Goal: Information Seeking & Learning: Learn about a topic

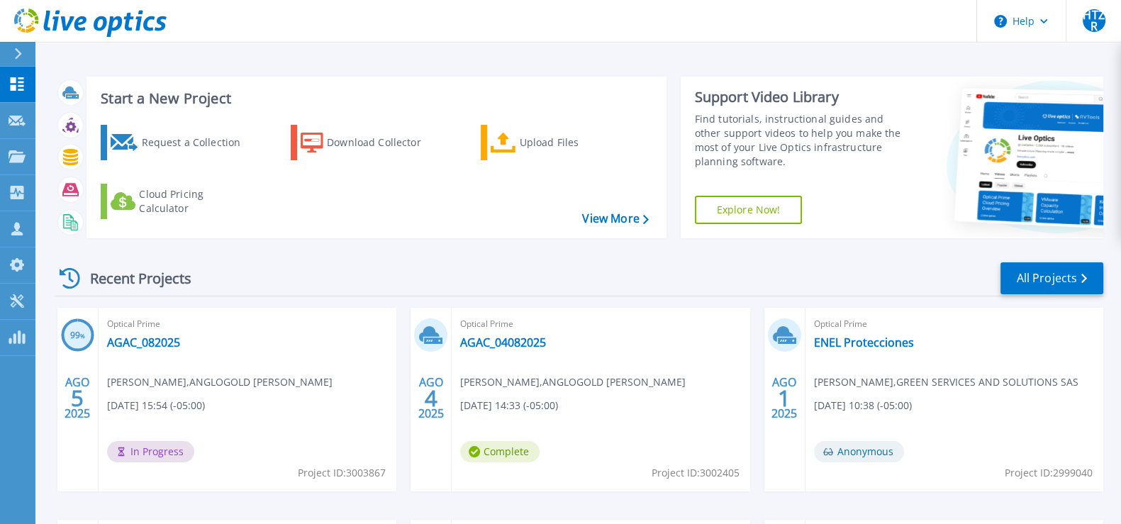
scroll to position [262, 0]
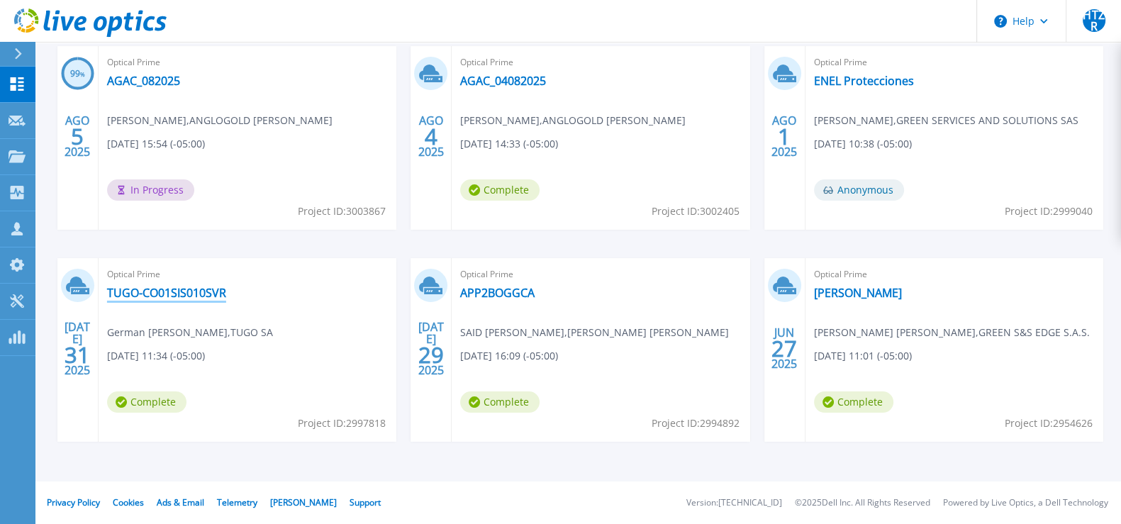
click at [200, 290] on link "TUGO-CO01SIS010SVR" at bounding box center [166, 293] width 119 height 14
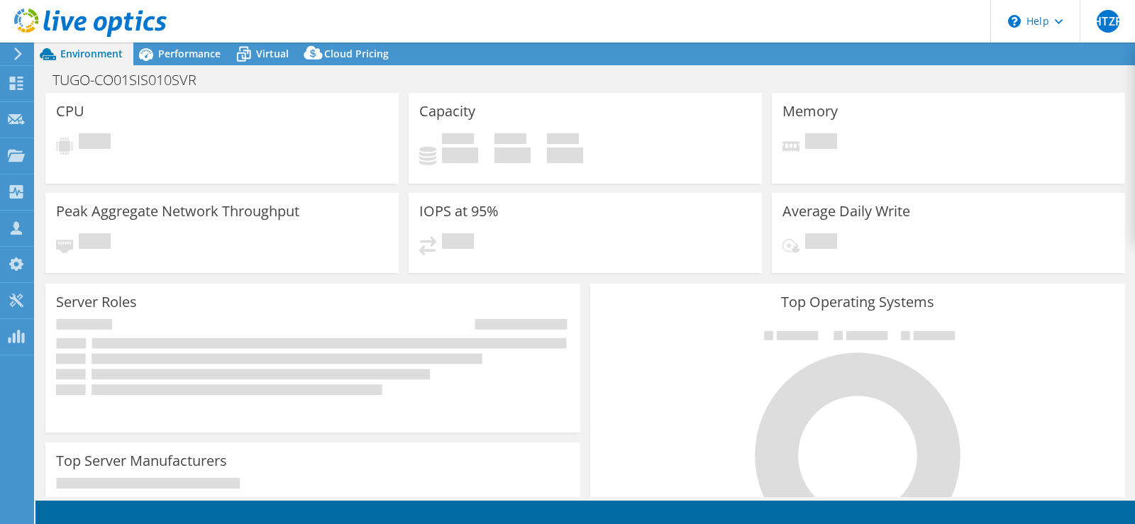
select select "USD"
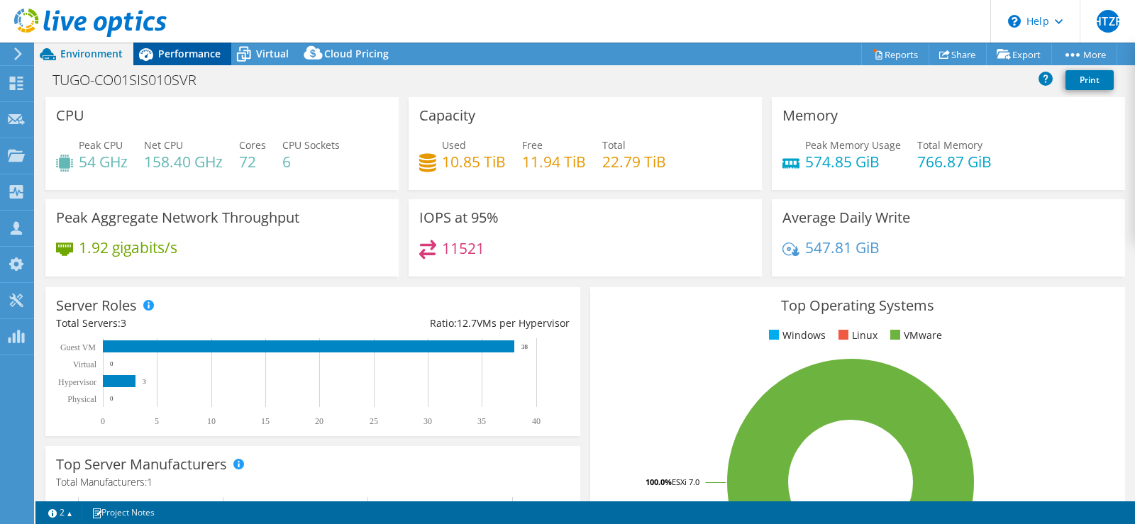
click at [173, 58] on span "Performance" at bounding box center [189, 53] width 62 height 13
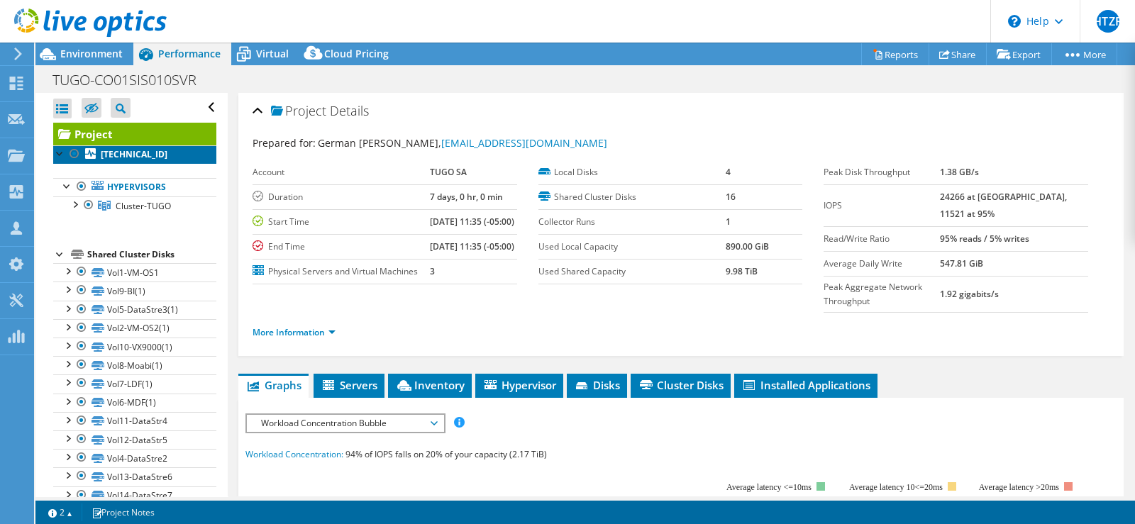
click at [128, 155] on b "[TECHNICAL_ID]" at bounding box center [134, 154] width 67 height 12
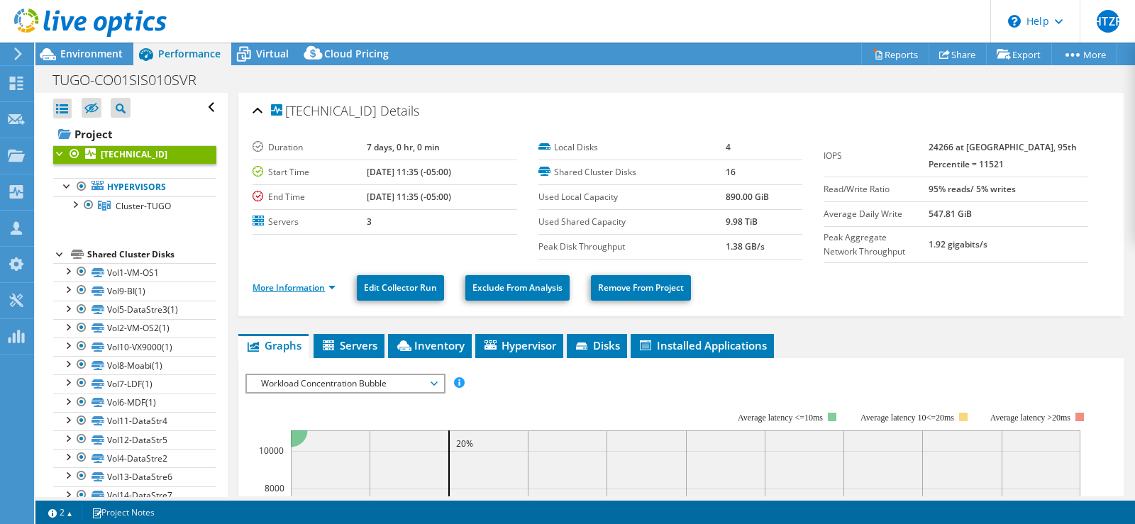
click at [312, 286] on link "More Information" at bounding box center [293, 288] width 83 height 12
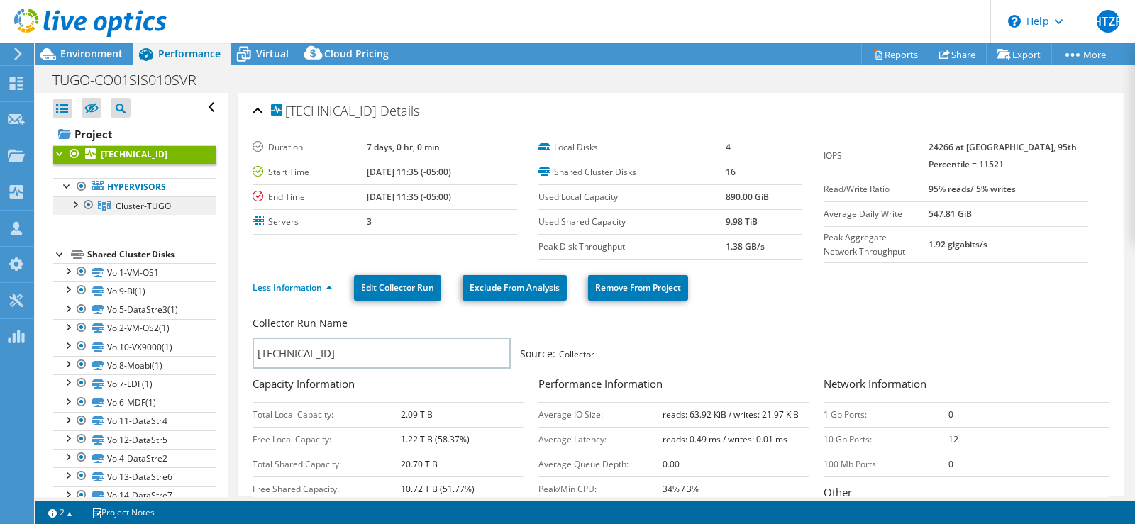
click at [131, 205] on span "Cluster-TUGO" at bounding box center [143, 206] width 55 height 12
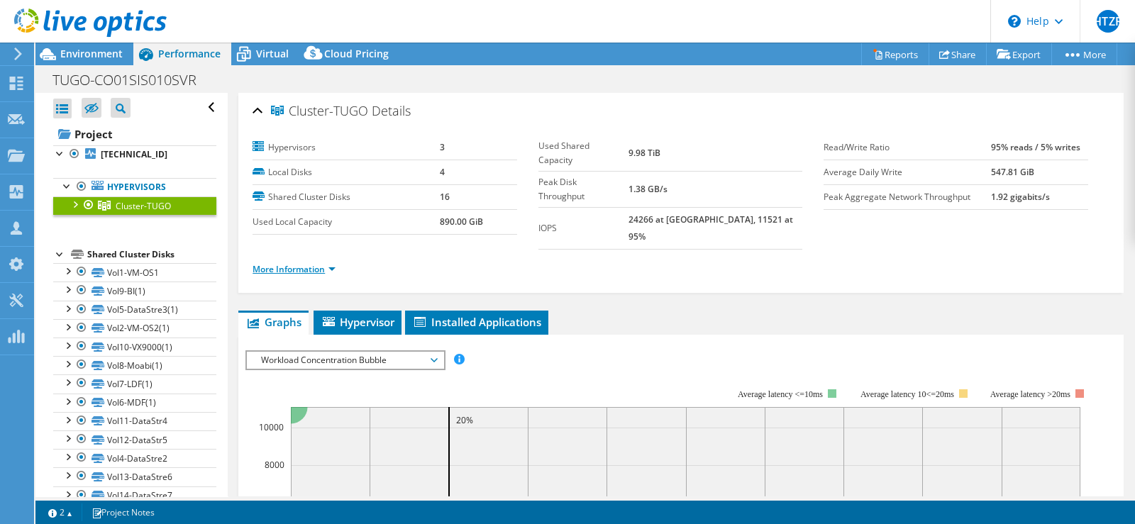
click at [291, 263] on link "More Information" at bounding box center [293, 269] width 83 height 12
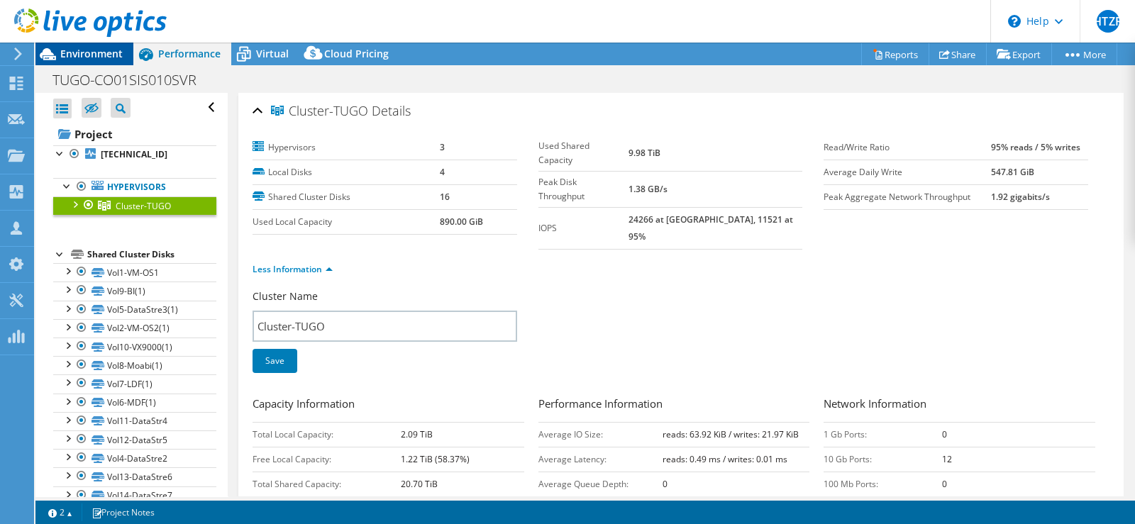
click at [74, 52] on span "Environment" at bounding box center [91, 53] width 62 height 13
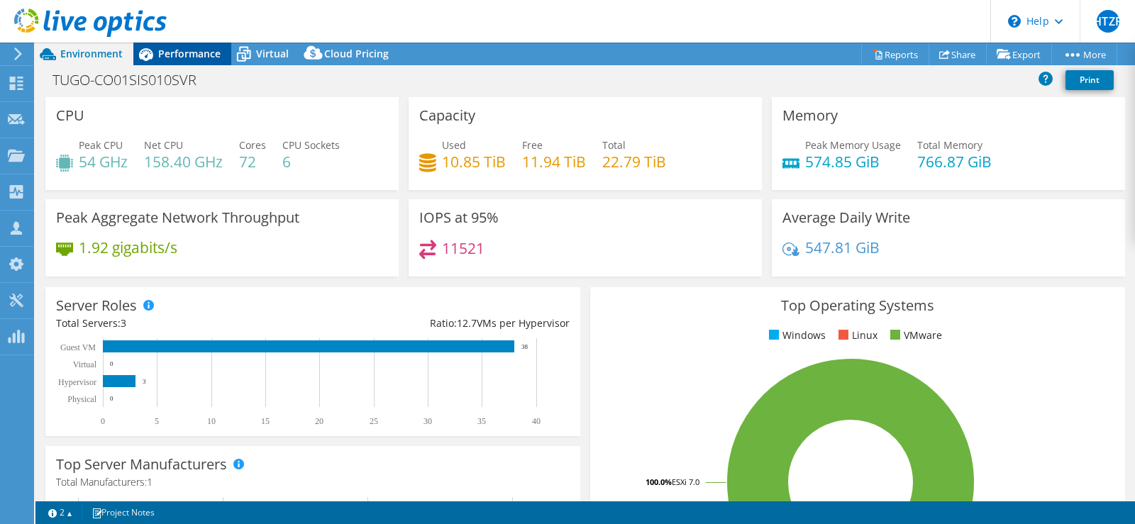
click at [209, 49] on span "Performance" at bounding box center [189, 53] width 62 height 13
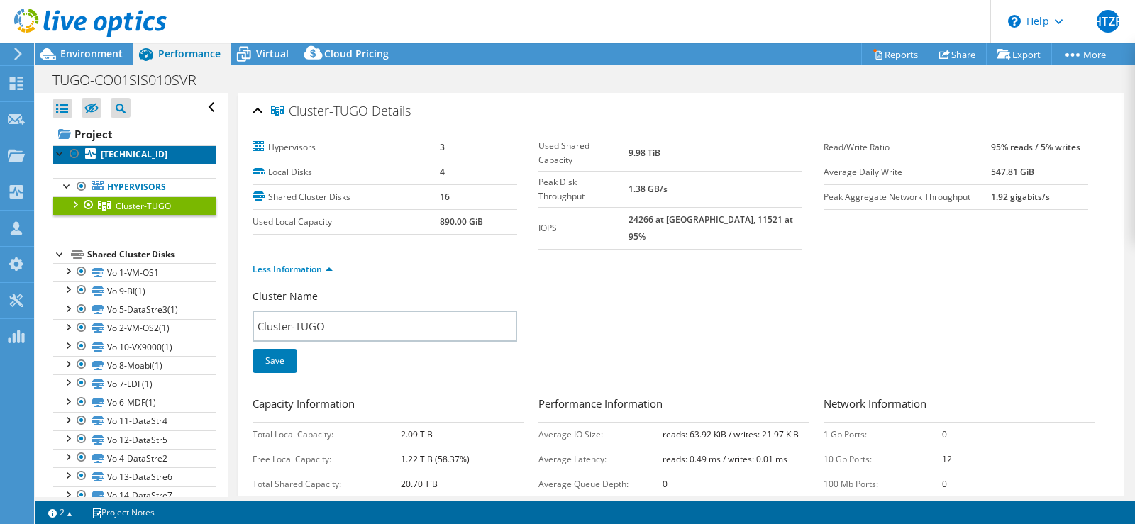
click at [133, 155] on b "[TECHNICAL_ID]" at bounding box center [134, 154] width 67 height 12
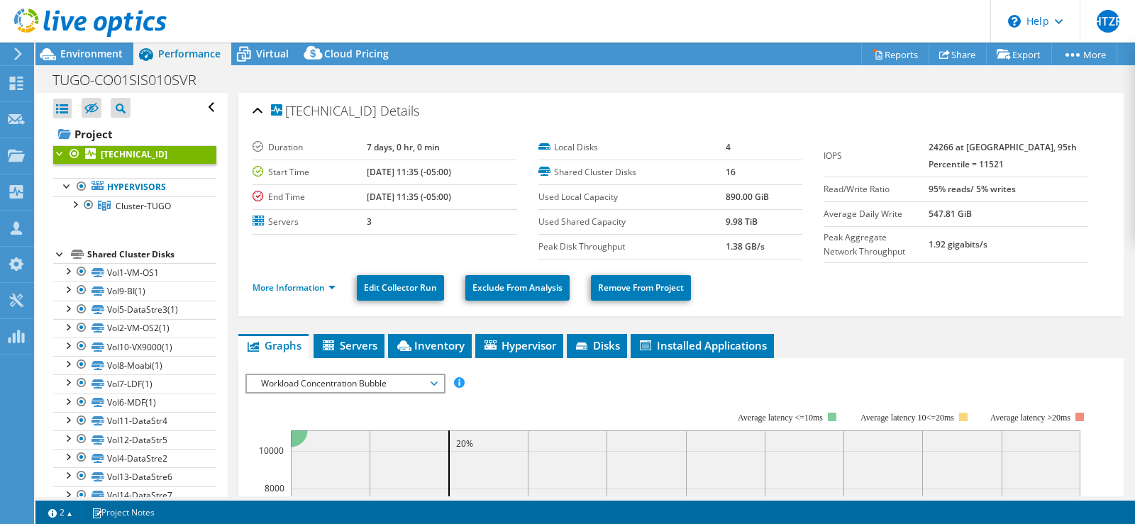
click at [58, 157] on div at bounding box center [60, 152] width 14 height 14
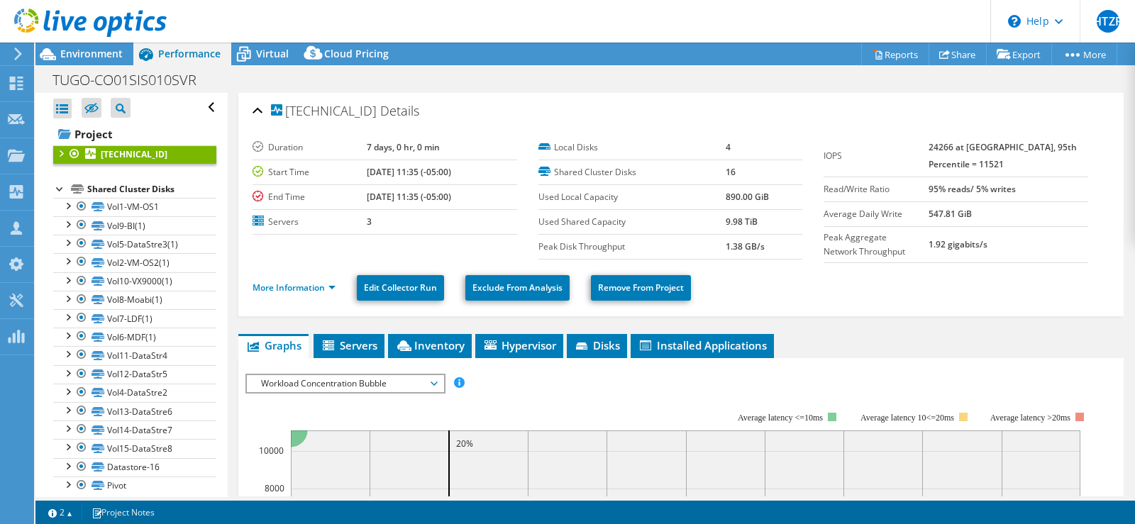
click at [58, 152] on div at bounding box center [60, 152] width 14 height 14
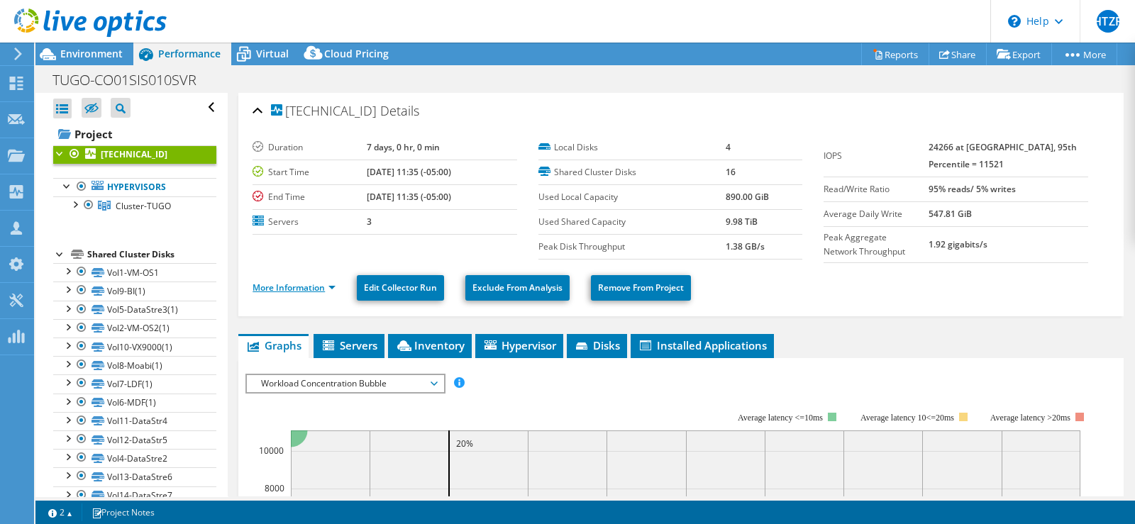
click at [293, 285] on link "More Information" at bounding box center [293, 288] width 83 height 12
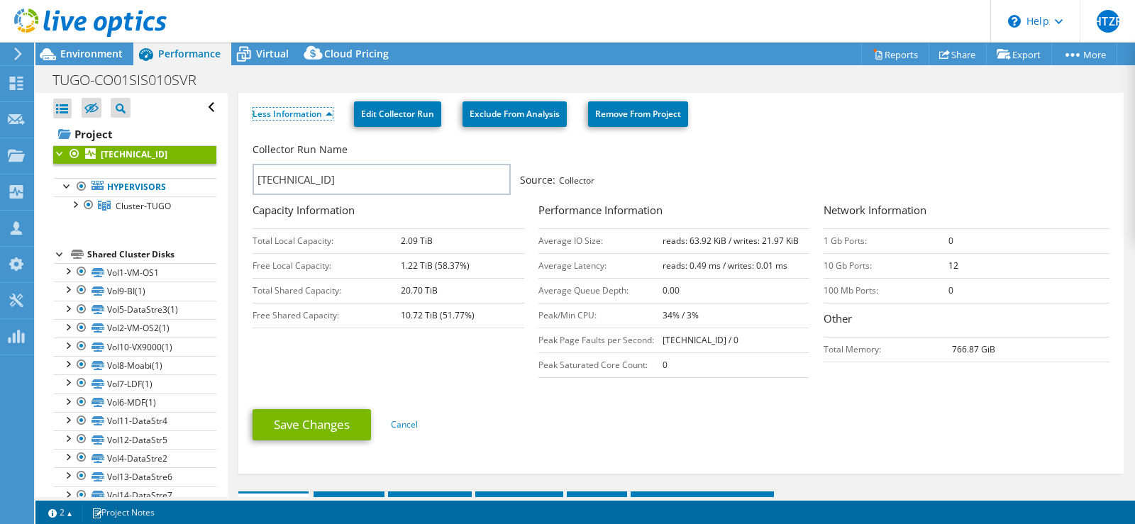
scroll to position [177, 0]
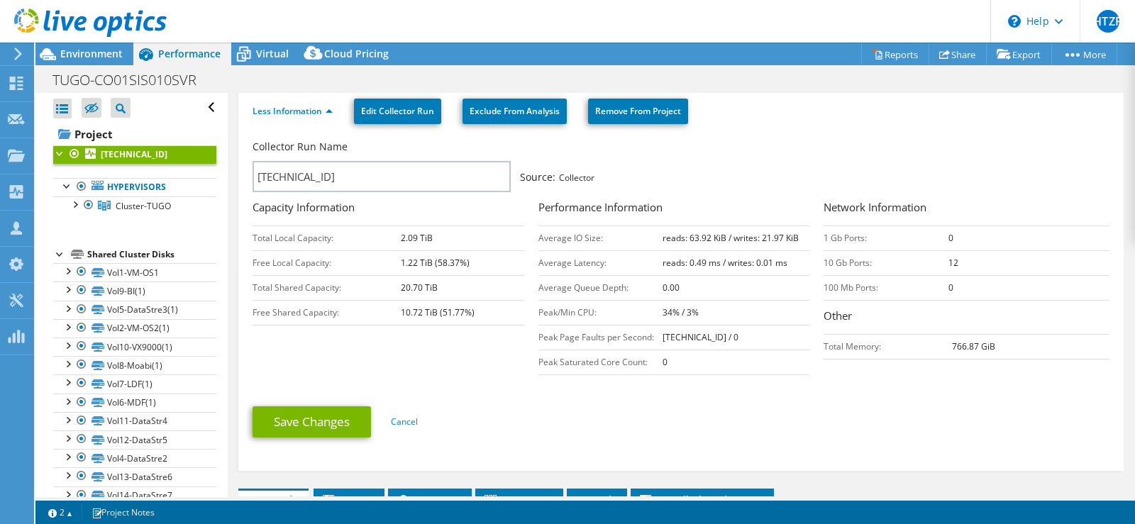
click at [555, 425] on ul "Save Changes Cancel" at bounding box center [680, 420] width 857 height 35
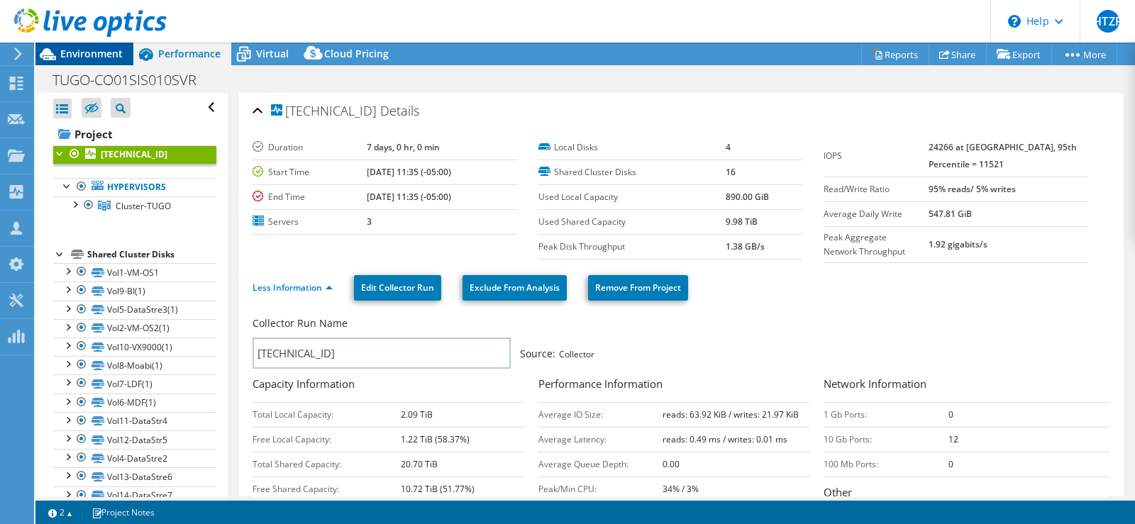
click at [80, 55] on span "Environment" at bounding box center [91, 53] width 62 height 13
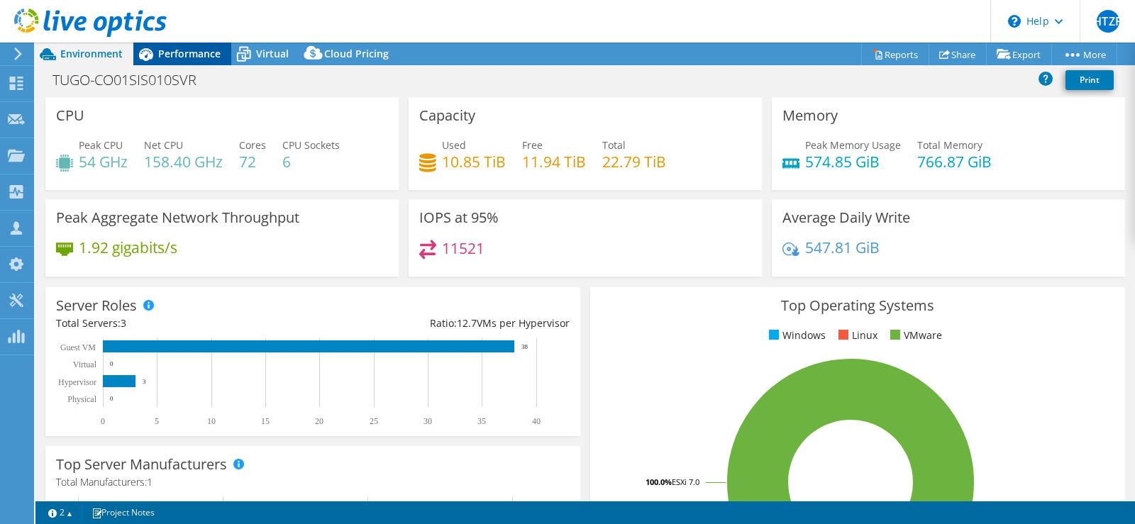
click at [182, 55] on span "Performance" at bounding box center [189, 53] width 62 height 13
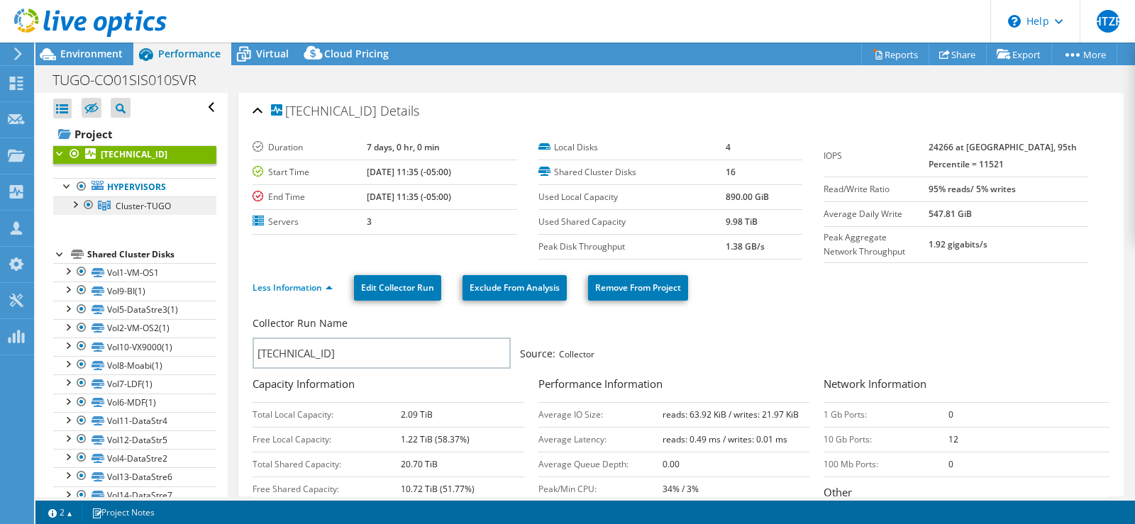
click at [147, 196] on link "Cluster-TUGO" at bounding box center [134, 205] width 163 height 18
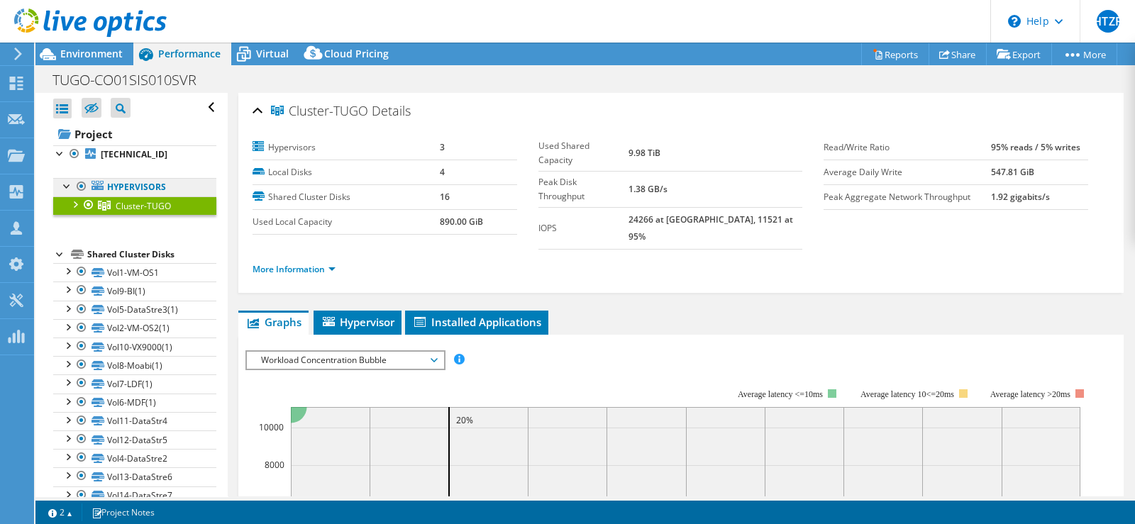
click at [145, 189] on link "Hypervisors" at bounding box center [134, 187] width 163 height 18
click at [284, 263] on link "More Information" at bounding box center [293, 269] width 83 height 12
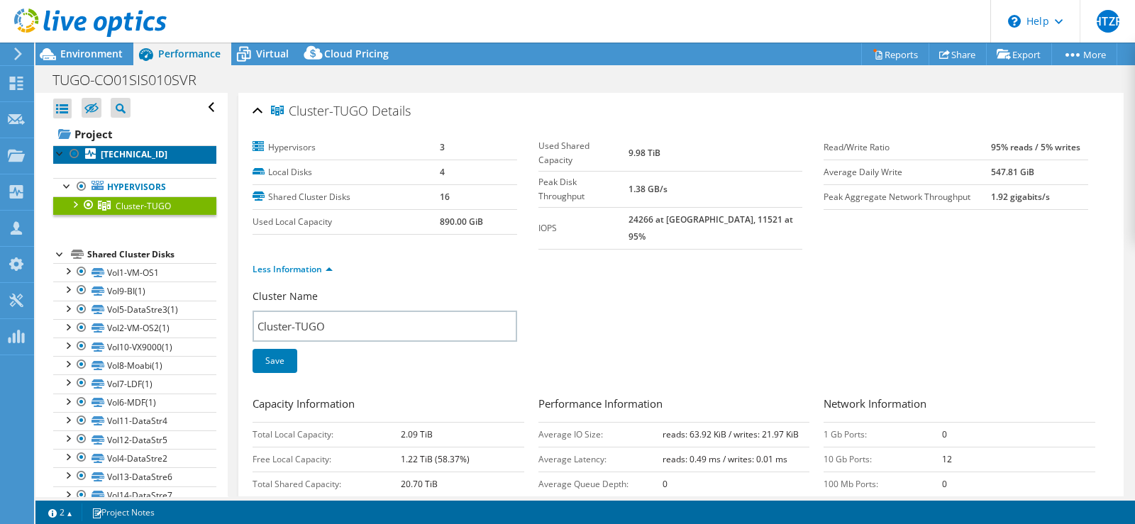
click at [162, 156] on link "[TECHNICAL_ID]" at bounding box center [134, 154] width 163 height 18
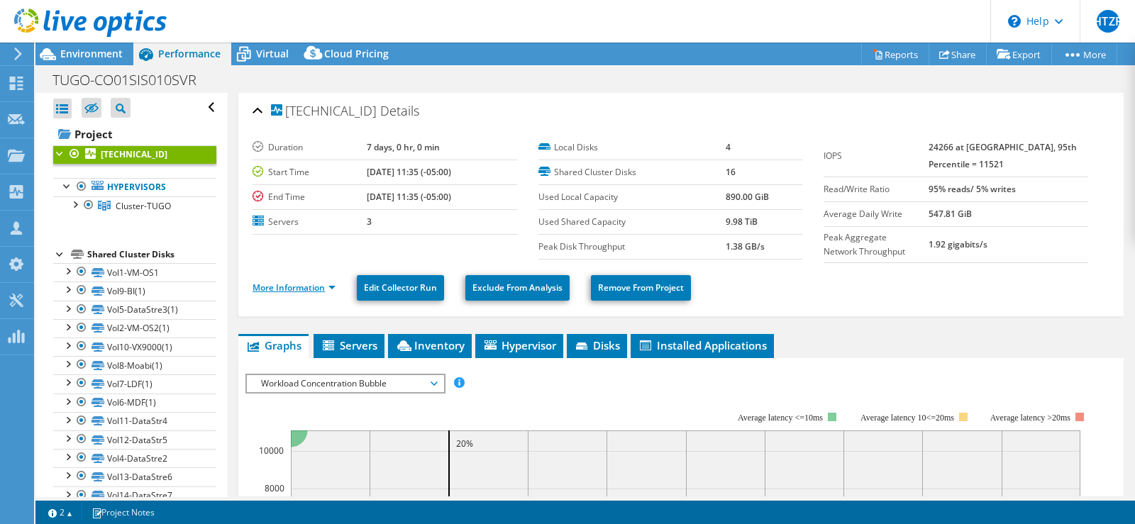
click at [284, 291] on link "More Information" at bounding box center [293, 288] width 83 height 12
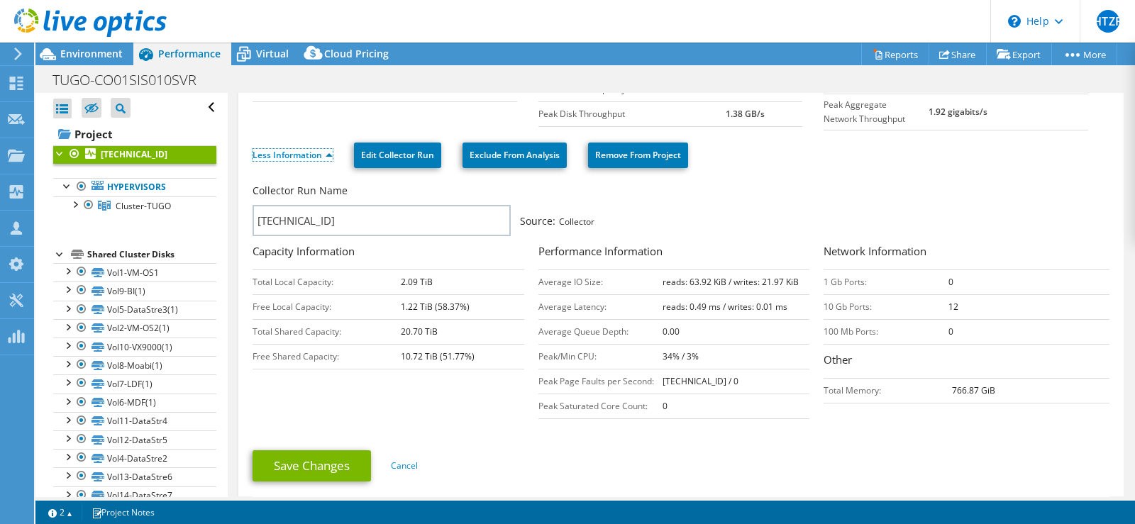
scroll to position [177, 0]
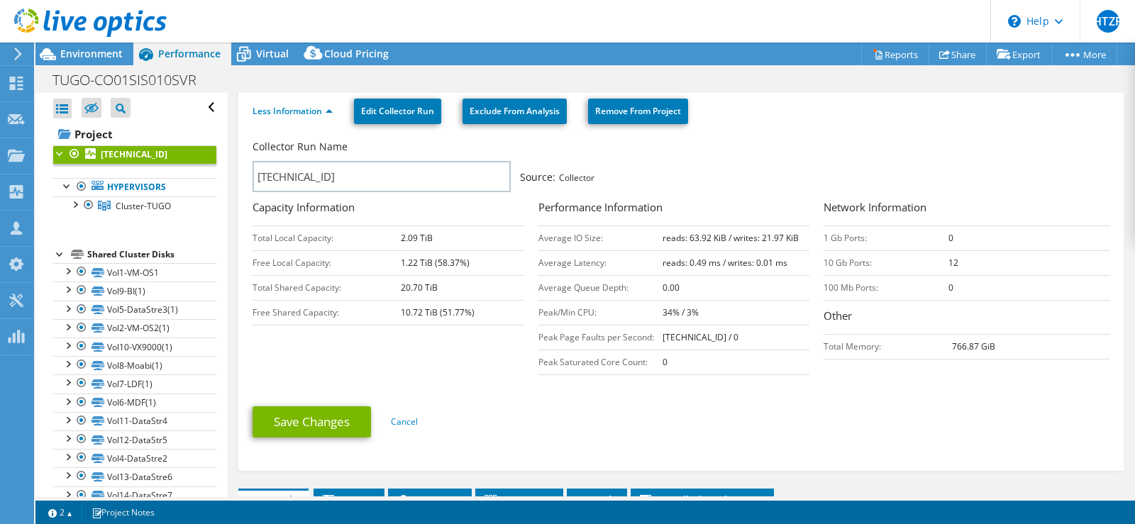
click at [696, 374] on div "Performance Information Average IO Size: reads: 63.92 KiB / writes: 21.97 KiB A…" at bounding box center [681, 290] width 286 height 183
click at [76, 52] on span "Environment" at bounding box center [91, 53] width 62 height 13
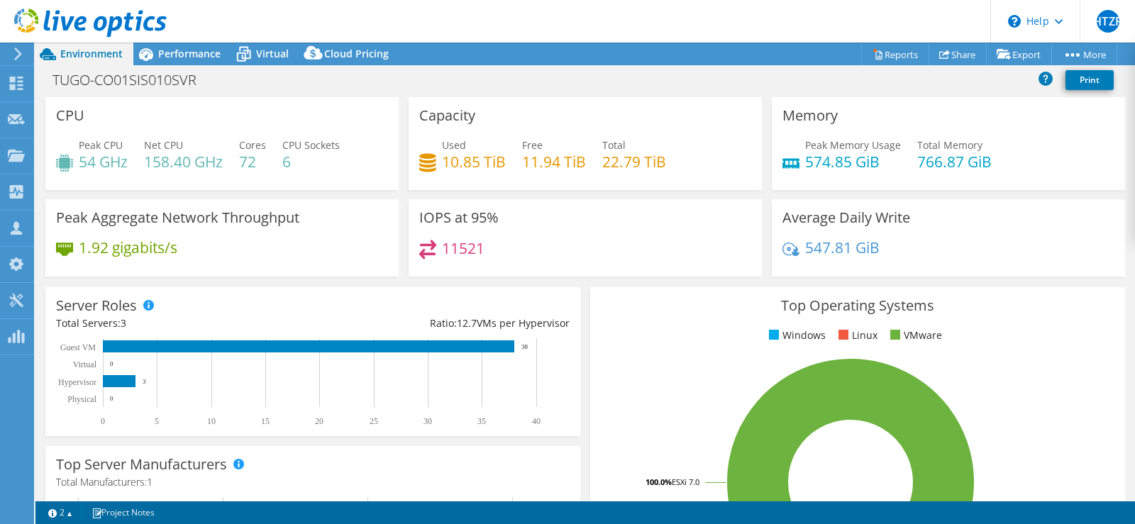
click at [686, 228] on div "IOPS at 95% 11521" at bounding box center [584, 237] width 353 height 77
drag, startPoint x: 224, startPoint y: 214, endPoint x: 318, endPoint y: 225, distance: 94.9
click at [318, 225] on div "Peak Aggregate Network Throughput 1.92 gigabits/s" at bounding box center [221, 237] width 353 height 77
copy h3 "Throughput"
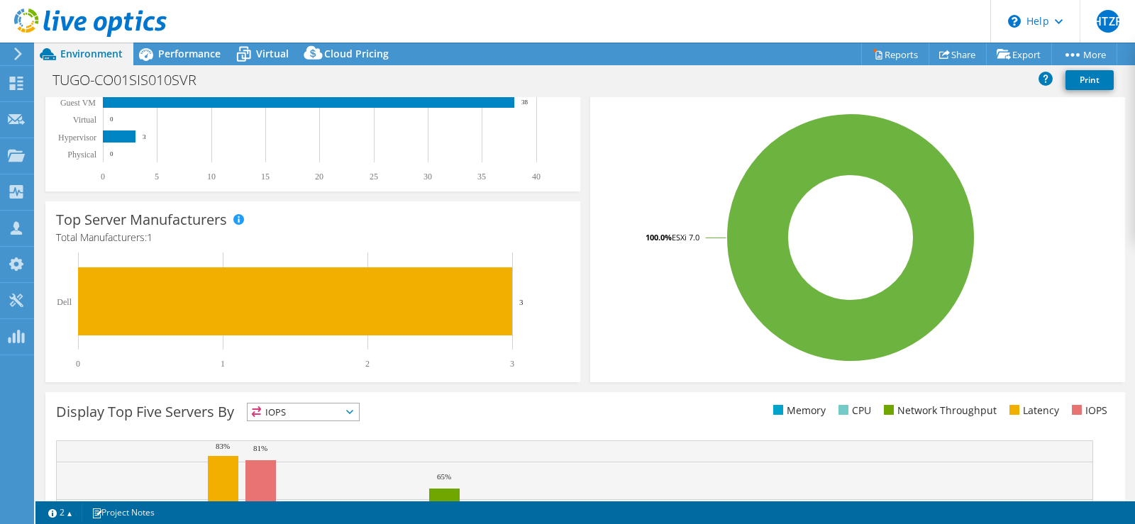
scroll to position [422, 0]
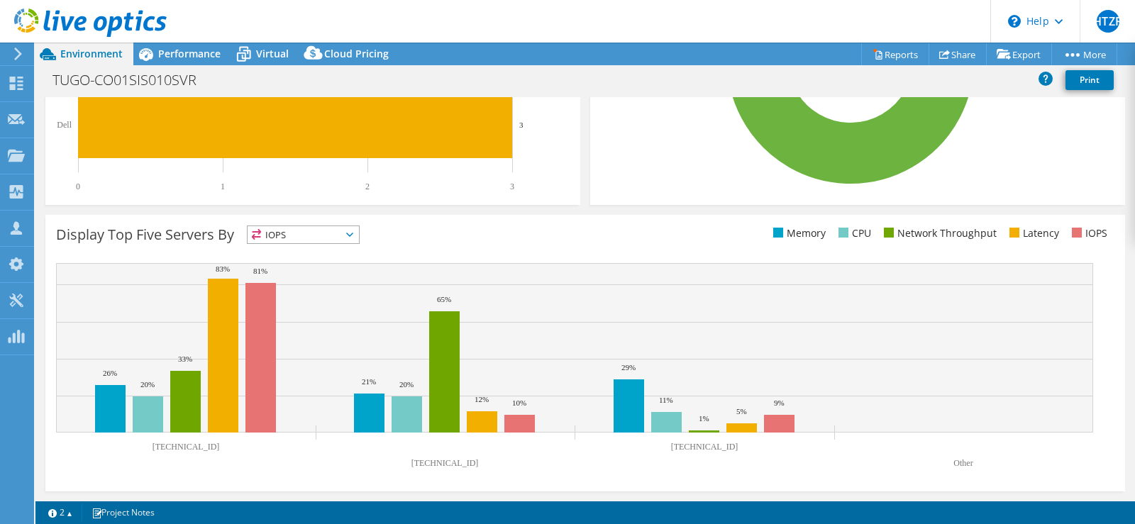
click at [305, 230] on span "IOPS" at bounding box center [302, 234] width 111 height 17
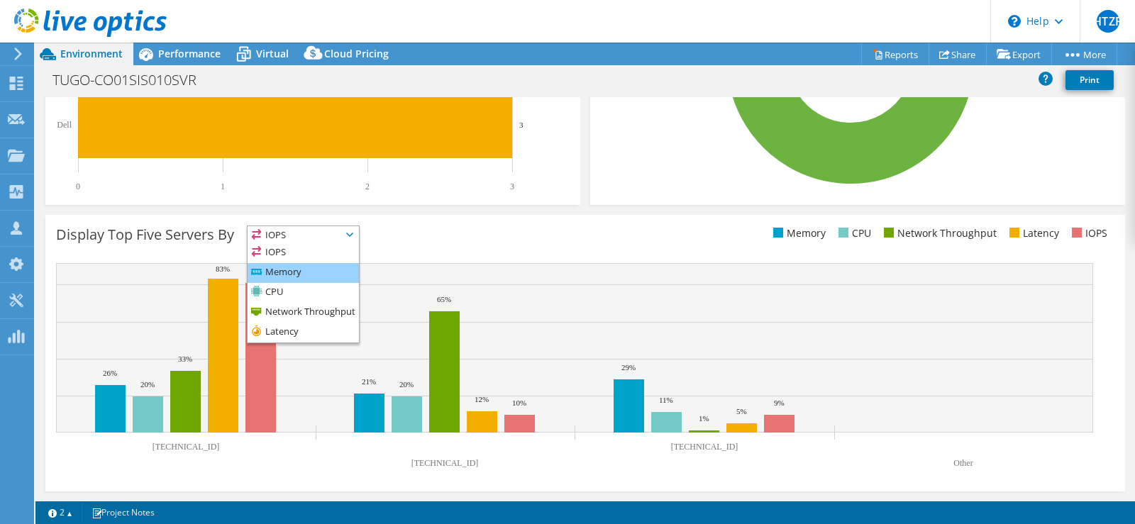
click at [307, 263] on li "Memory" at bounding box center [302, 273] width 111 height 20
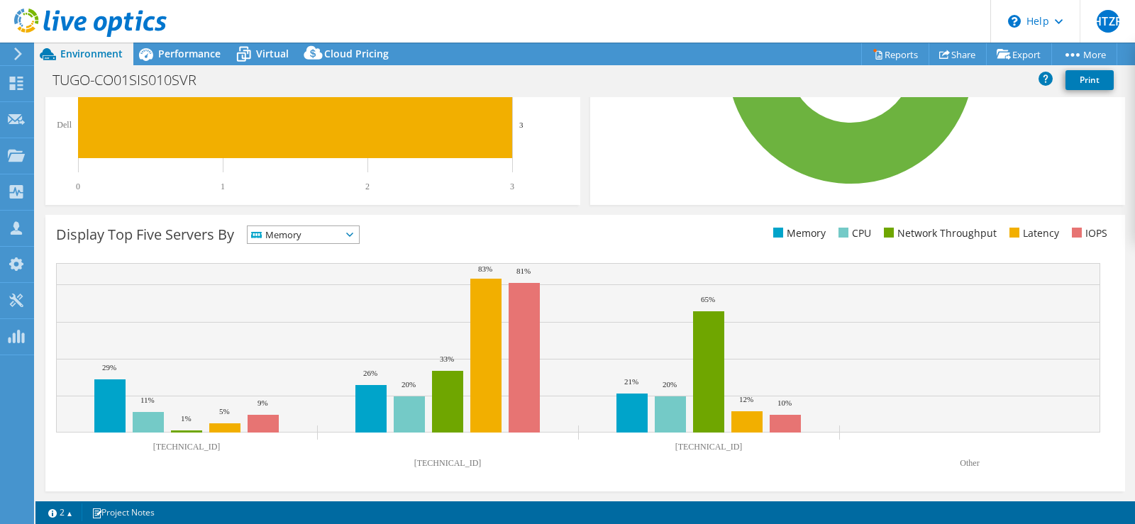
click at [341, 230] on span "Memory" at bounding box center [294, 234] width 94 height 17
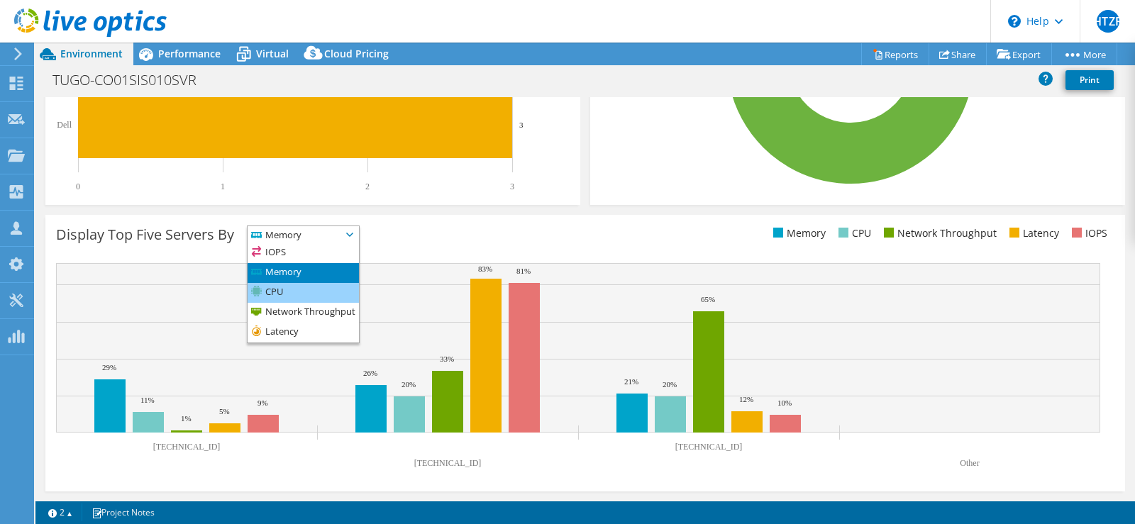
click at [319, 289] on li "CPU" at bounding box center [302, 293] width 111 height 20
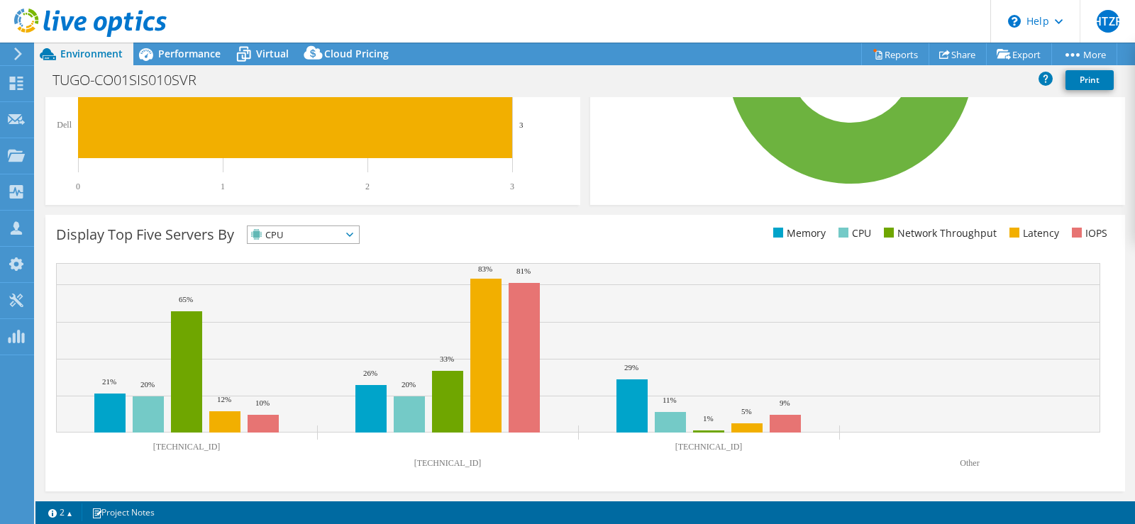
click at [316, 232] on span "CPU" at bounding box center [294, 234] width 94 height 17
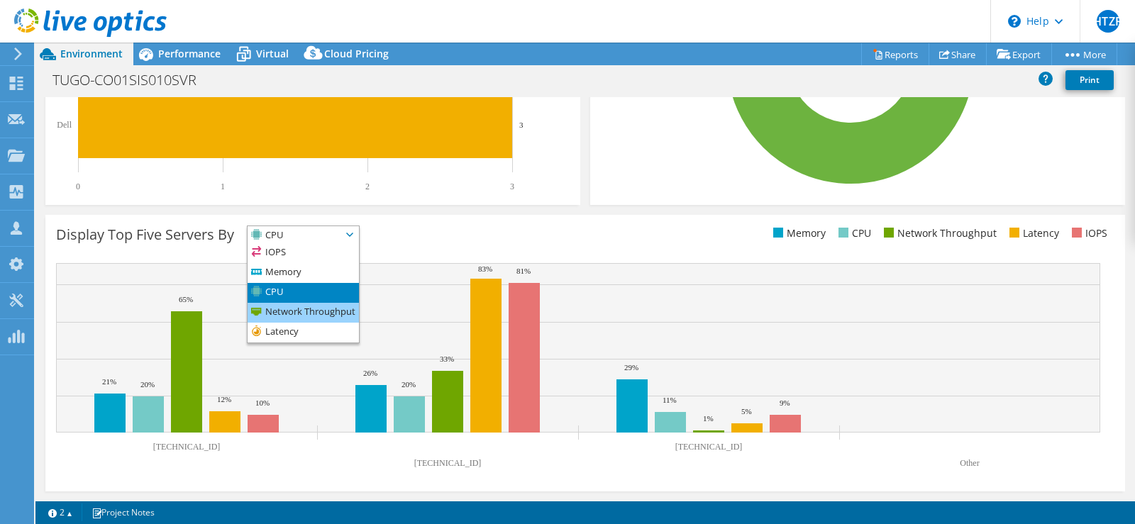
click at [338, 307] on li "Network Throughput" at bounding box center [302, 313] width 111 height 20
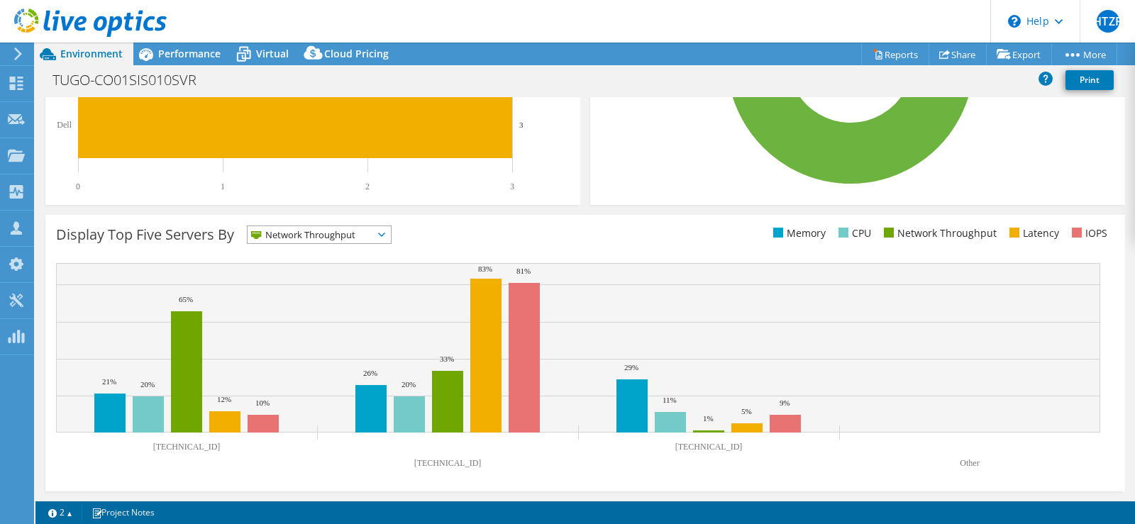
click at [325, 233] on span "Network Throughput" at bounding box center [310, 234] width 126 height 17
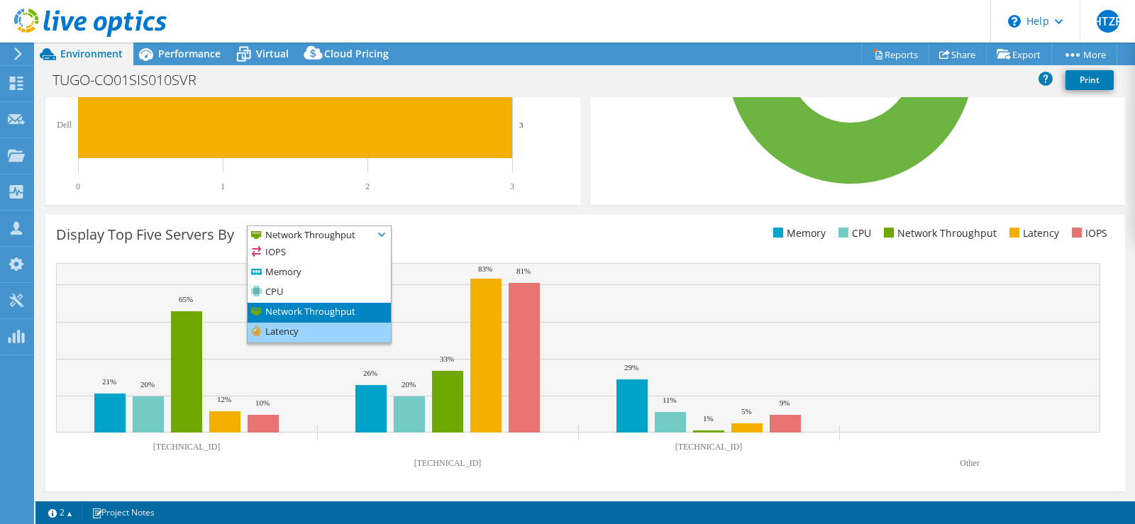
click at [348, 331] on li "Latency" at bounding box center [318, 333] width 143 height 20
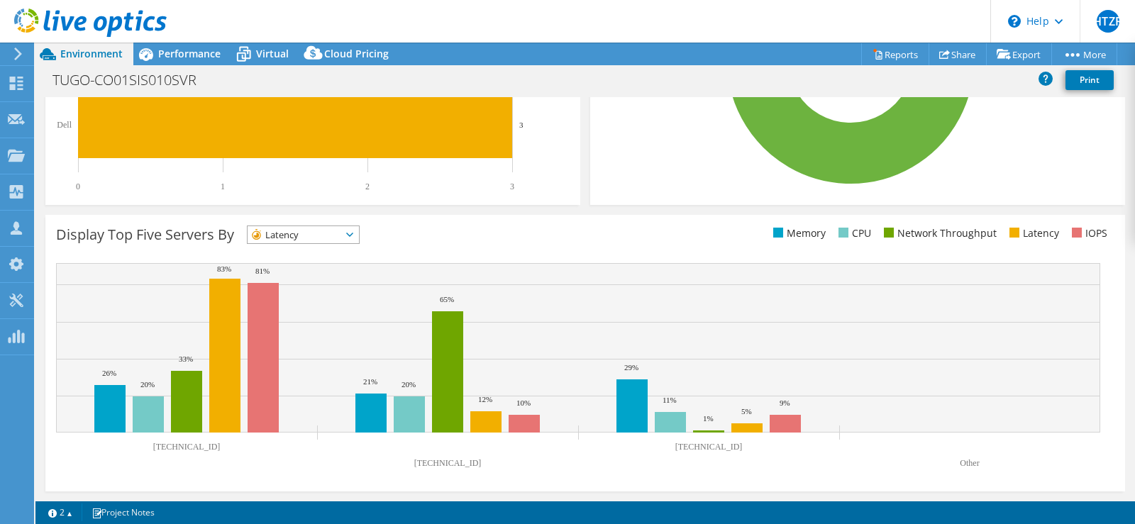
click at [341, 232] on span "Latency" at bounding box center [294, 234] width 94 height 17
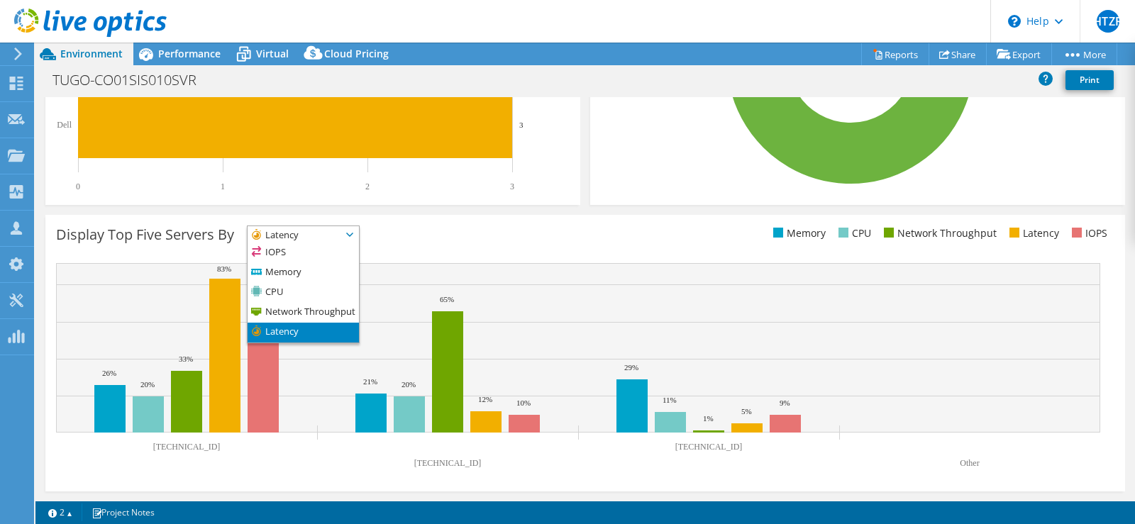
click at [297, 236] on span "Latency" at bounding box center [294, 234] width 94 height 17
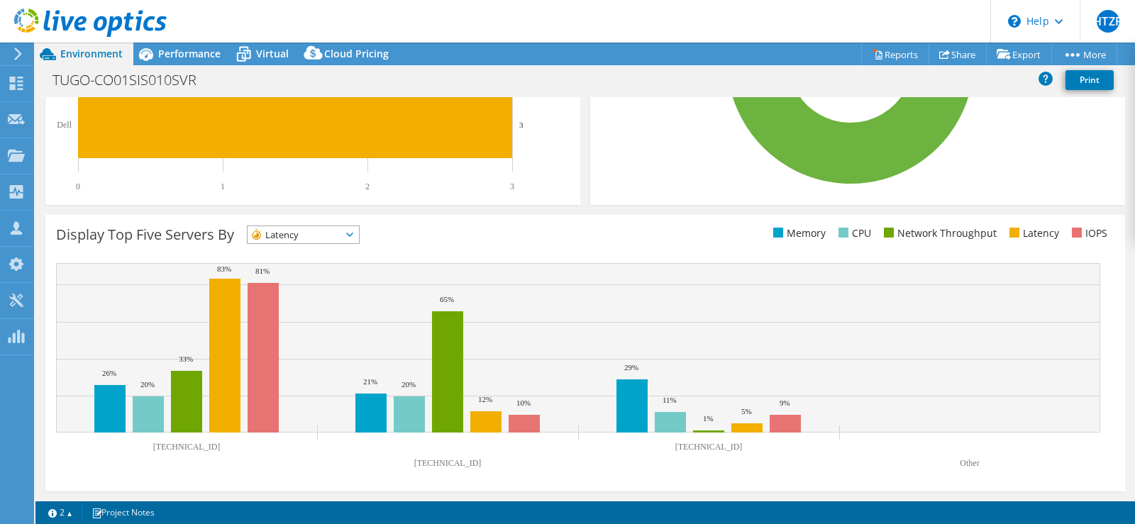
click at [311, 232] on span "Latency" at bounding box center [294, 234] width 94 height 17
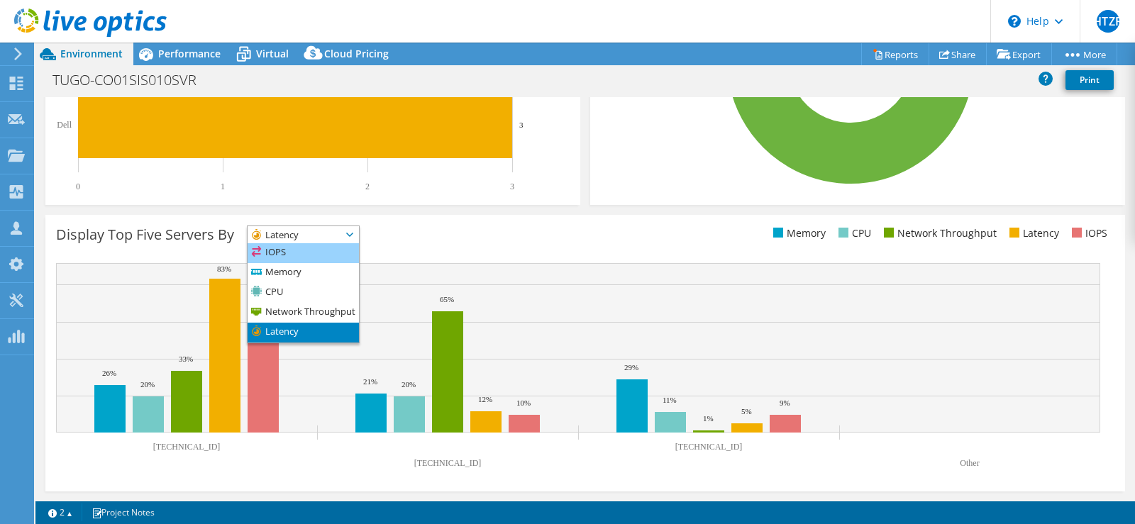
click at [316, 260] on li "IOPS" at bounding box center [302, 253] width 111 height 20
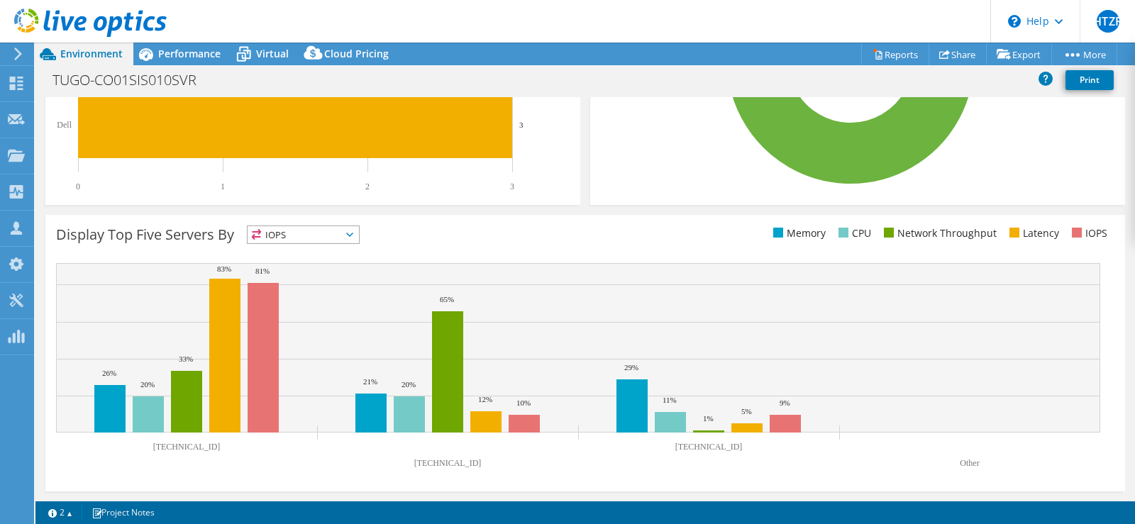
click at [474, 233] on div "Display Top Five Servers By IOPS IOPS" at bounding box center [320, 237] width 529 height 23
click at [309, 233] on span "IOPS" at bounding box center [294, 234] width 94 height 17
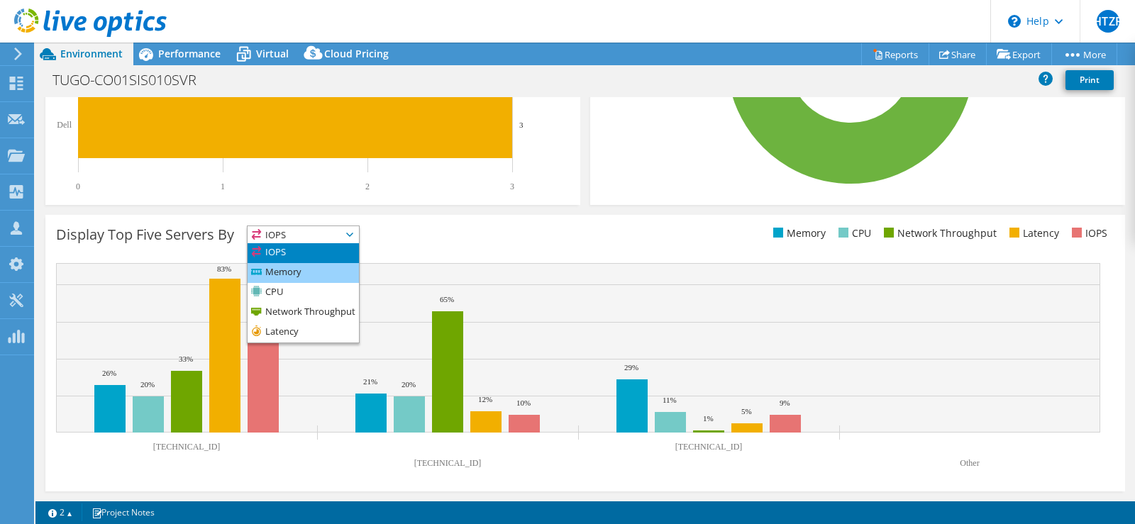
click at [317, 268] on li "Memory" at bounding box center [302, 273] width 111 height 20
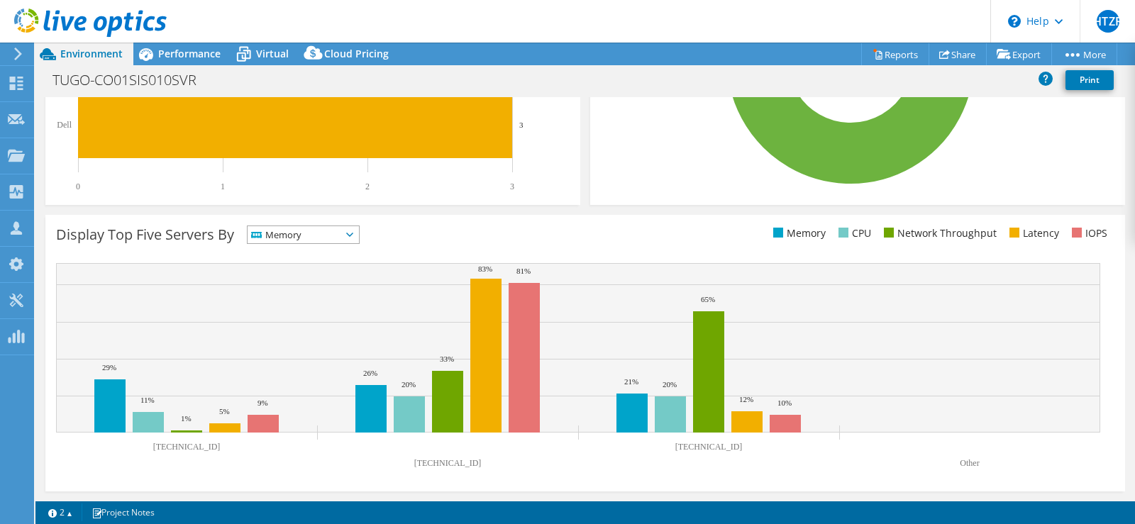
click at [638, 234] on ul "Memory CPU Network Throughput Latency IOPS" at bounding box center [849, 234] width 529 height 16
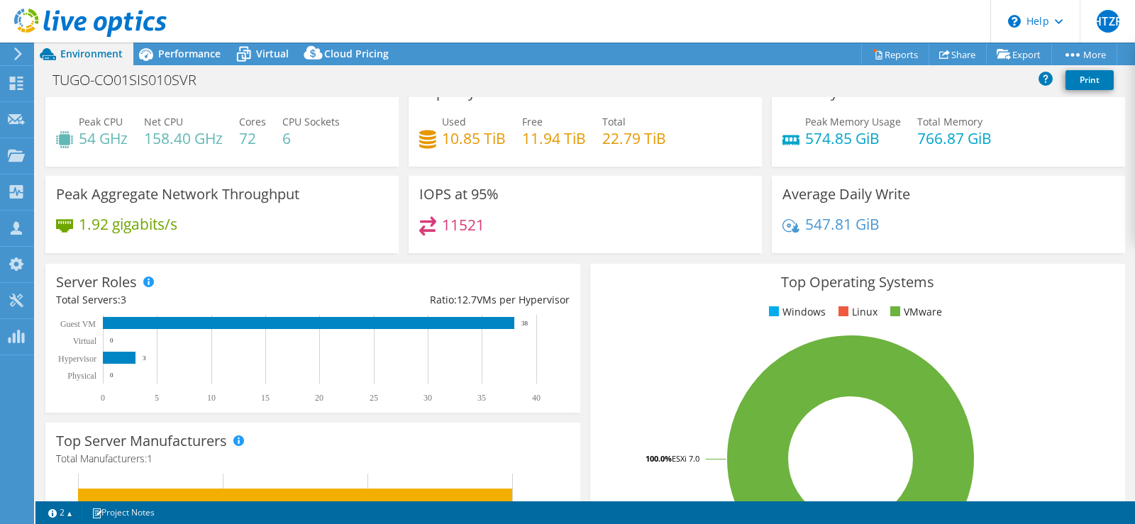
scroll to position [0, 0]
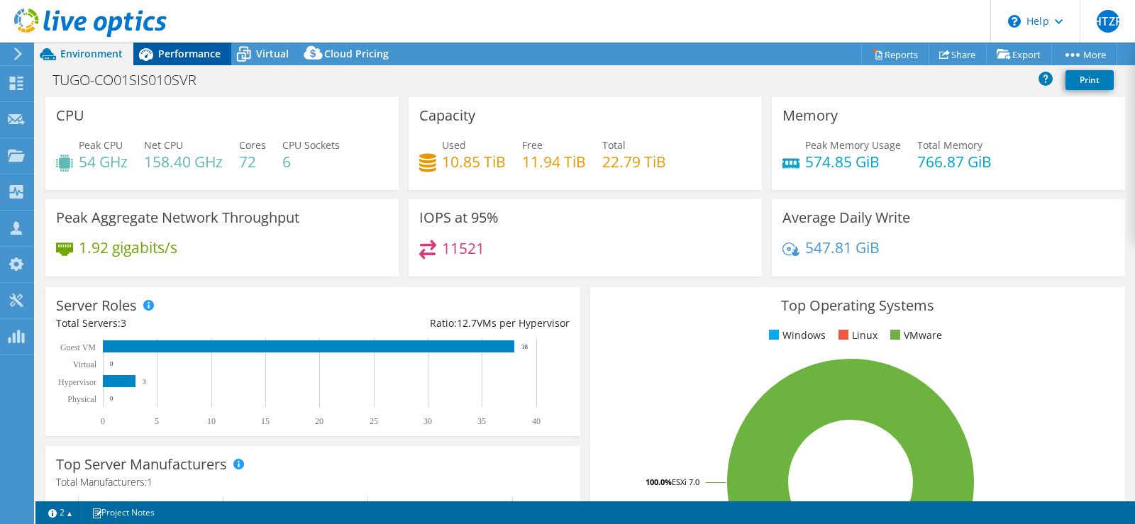
click at [163, 55] on span "Performance" at bounding box center [189, 53] width 62 height 13
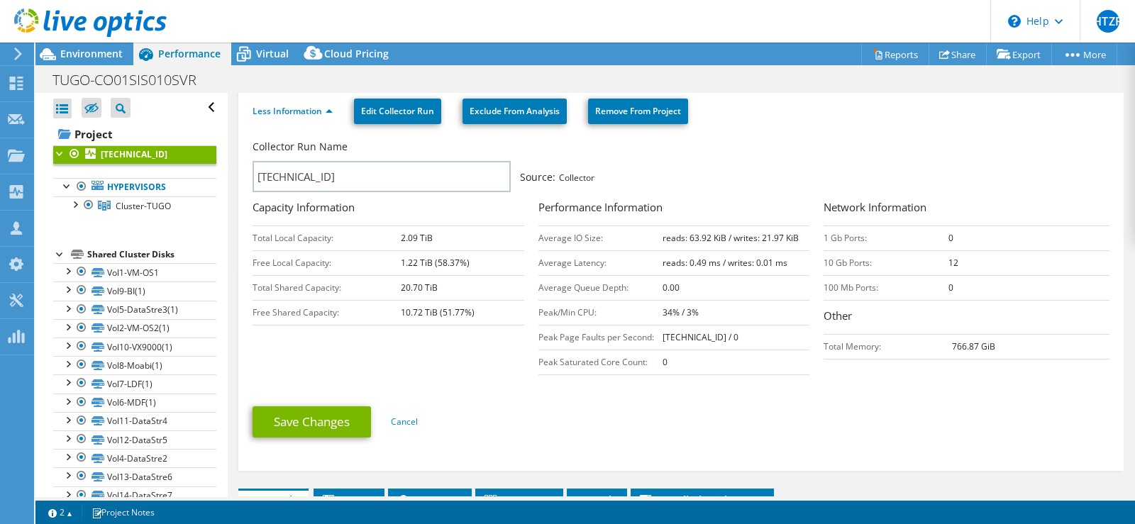
click at [822, 171] on div "Collector Run Name [TECHNICAL_ID] Source: Collector" at bounding box center [673, 166] width 842 height 52
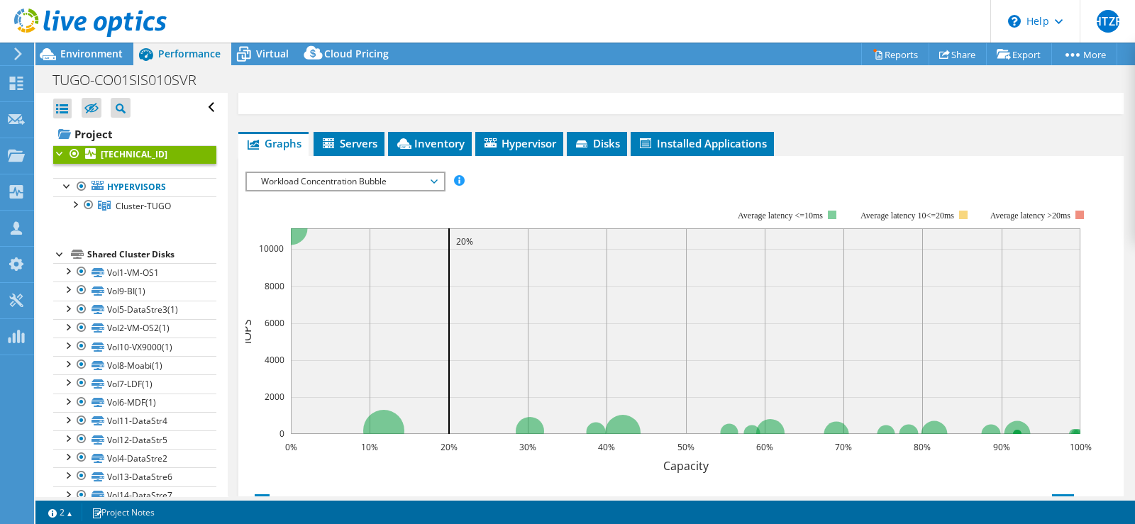
scroll to position [532, 0]
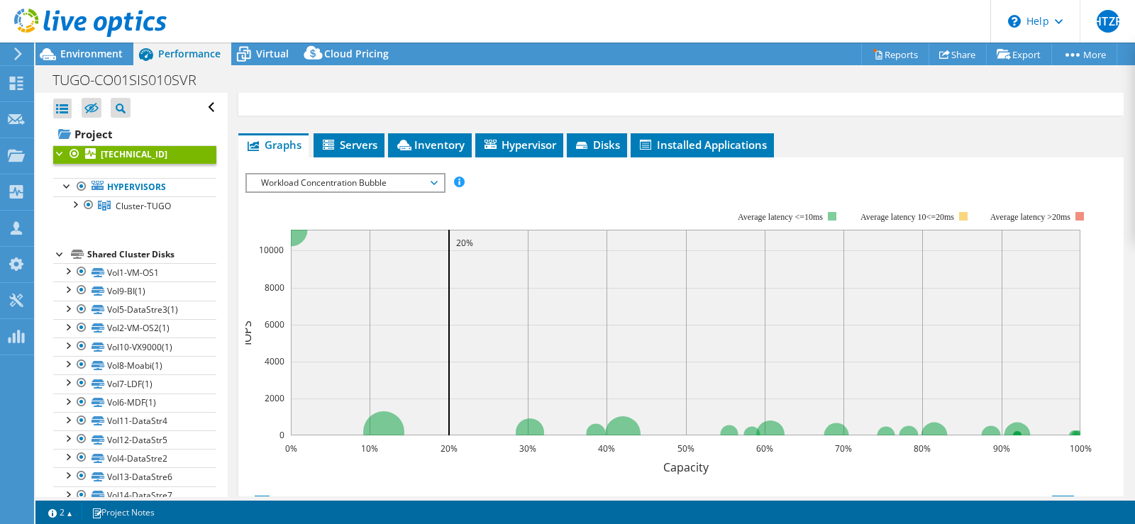
click at [374, 177] on span "Workload Concentration Bubble" at bounding box center [345, 182] width 182 height 17
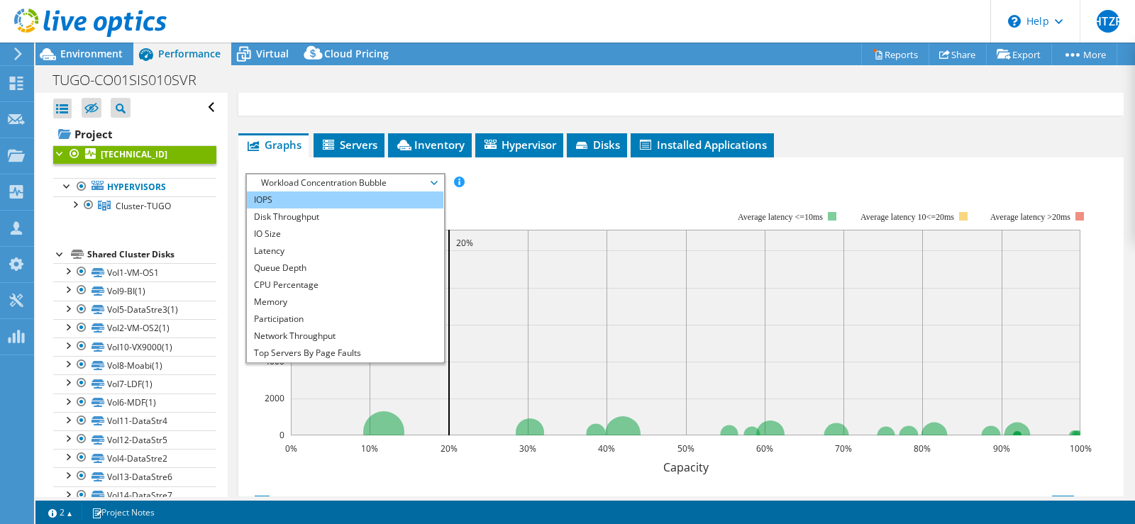
click at [355, 200] on li "IOPS" at bounding box center [345, 199] width 196 height 17
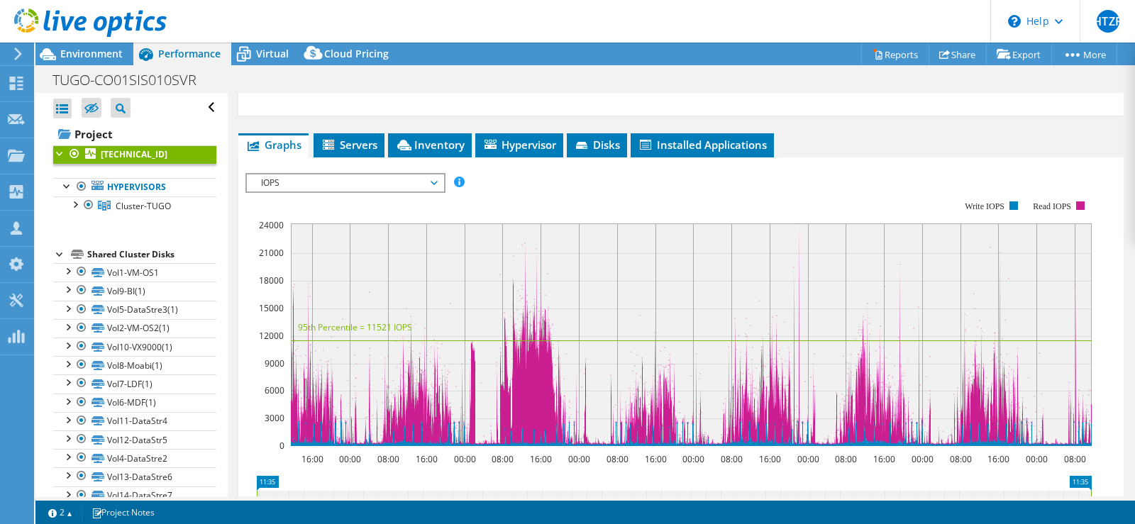
click at [383, 175] on span "IOPS" at bounding box center [345, 182] width 182 height 17
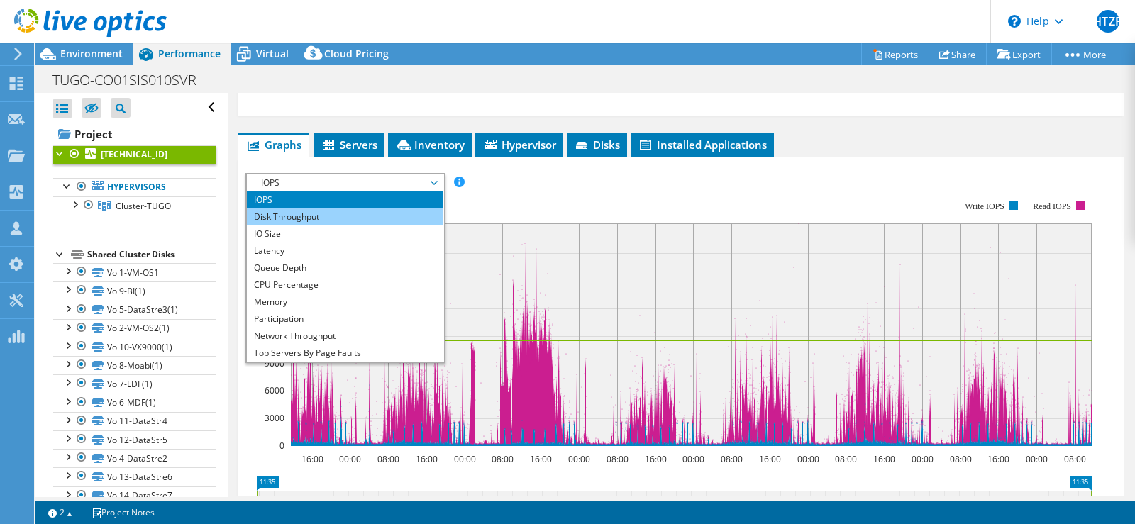
click at [359, 216] on li "Disk Throughput" at bounding box center [345, 216] width 196 height 17
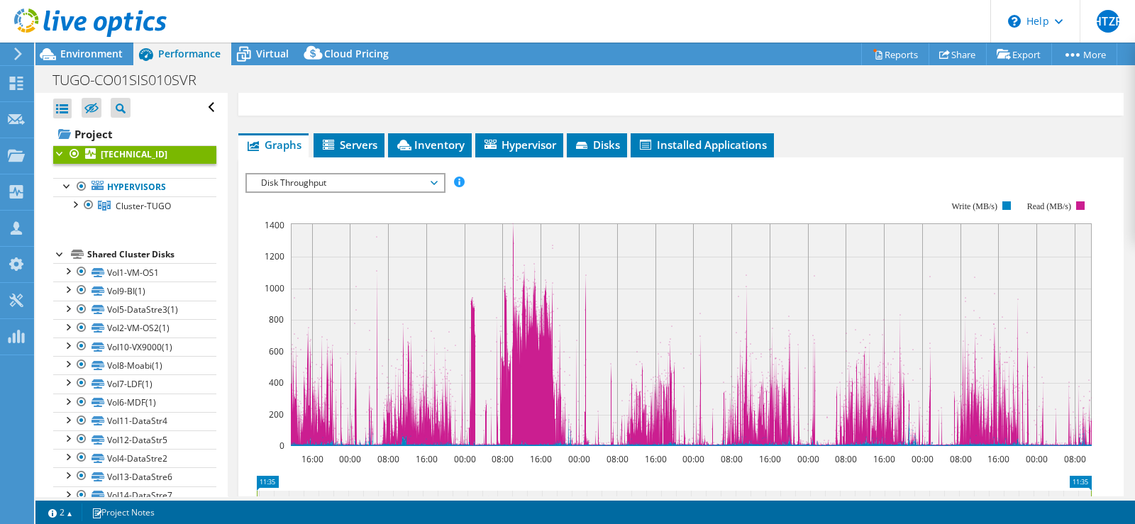
click at [419, 175] on span "Disk Throughput" at bounding box center [345, 182] width 182 height 17
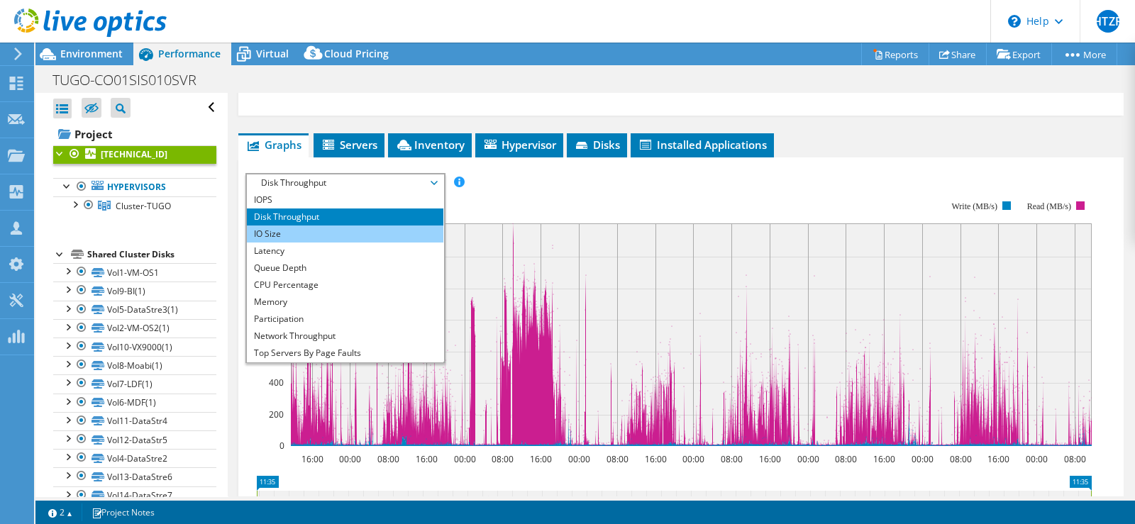
click at [329, 232] on li "IO Size" at bounding box center [345, 234] width 196 height 17
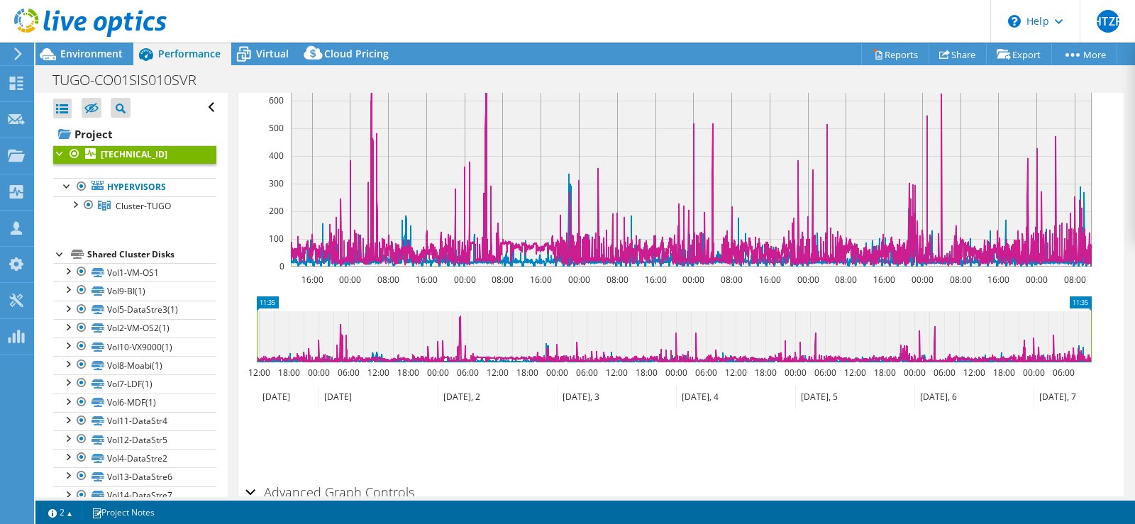
scroll to position [610, 0]
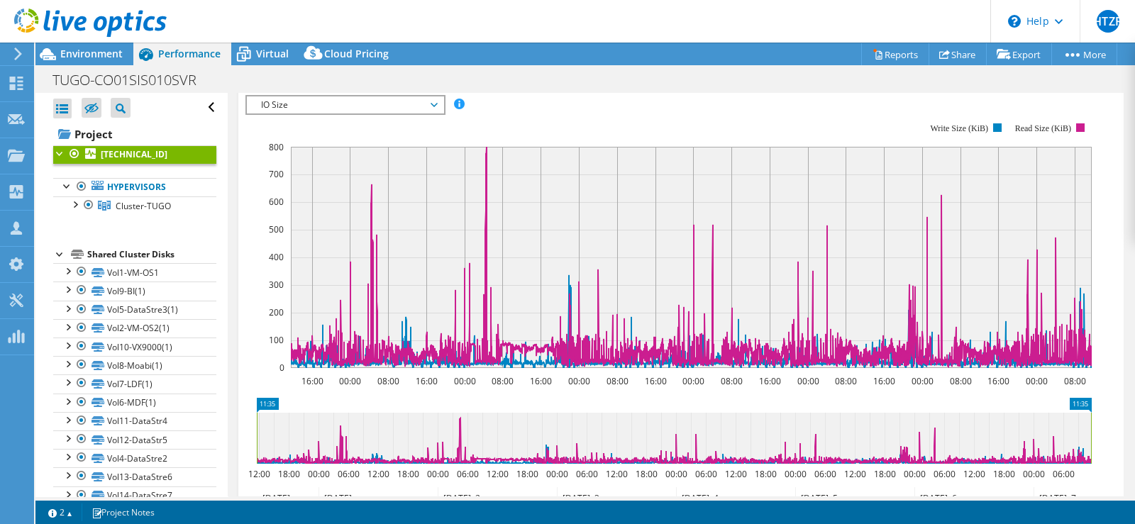
click at [366, 106] on span "IO Size" at bounding box center [345, 104] width 182 height 17
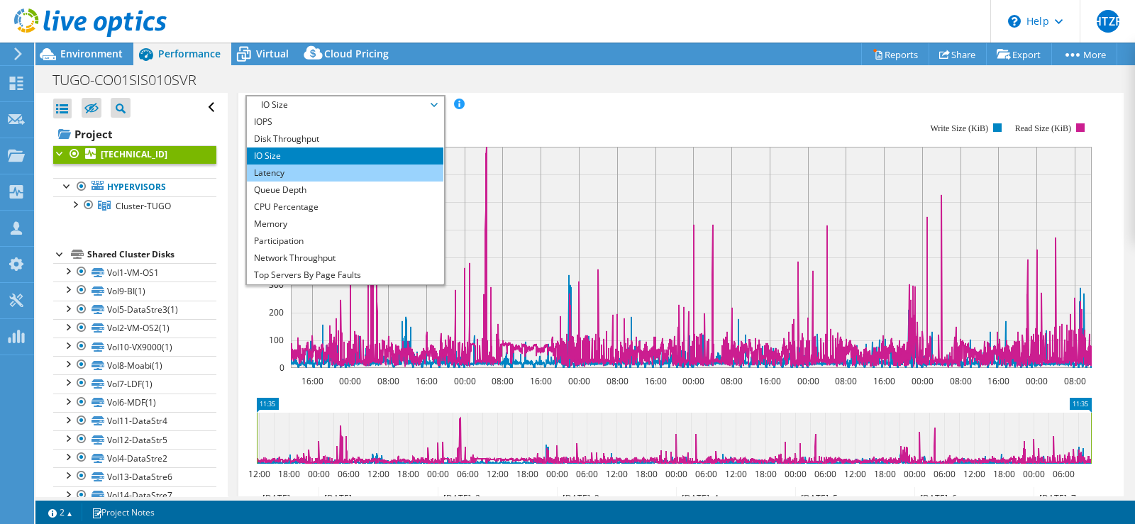
click at [383, 175] on li "Latency" at bounding box center [345, 173] width 196 height 17
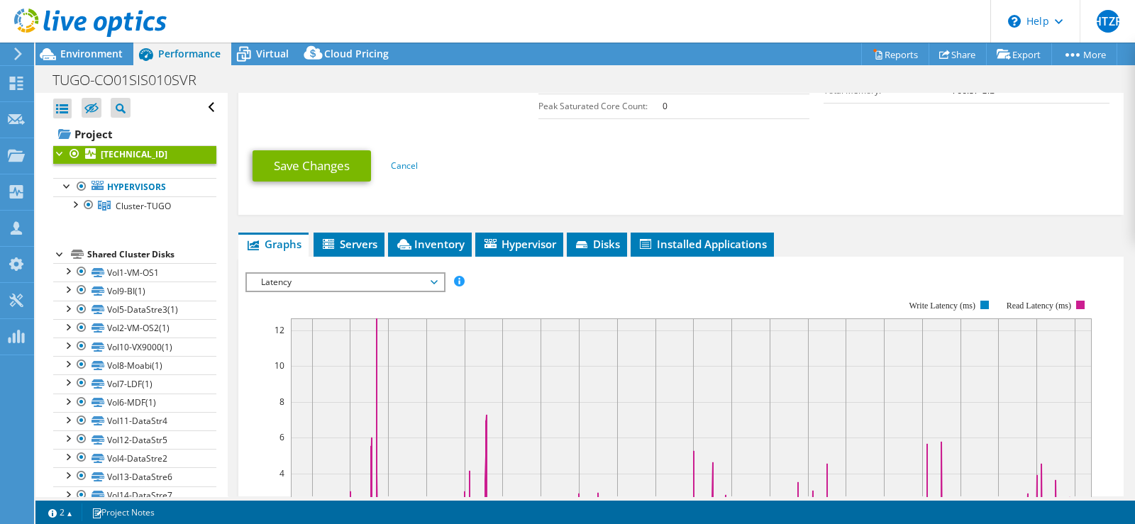
scroll to position [521, 0]
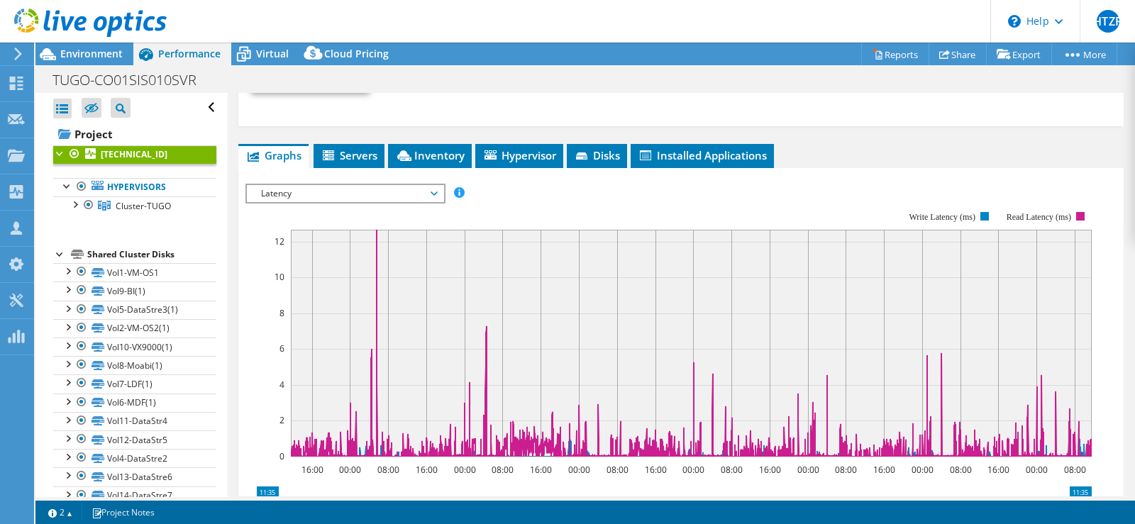
click at [430, 191] on span "Latency" at bounding box center [345, 193] width 182 height 17
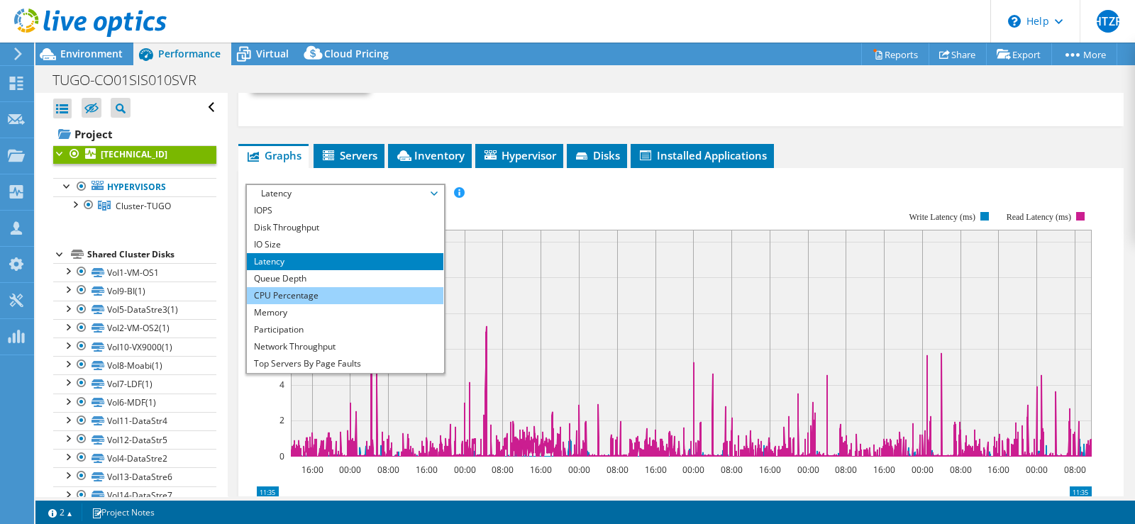
click at [332, 290] on li "CPU Percentage" at bounding box center [345, 295] width 196 height 17
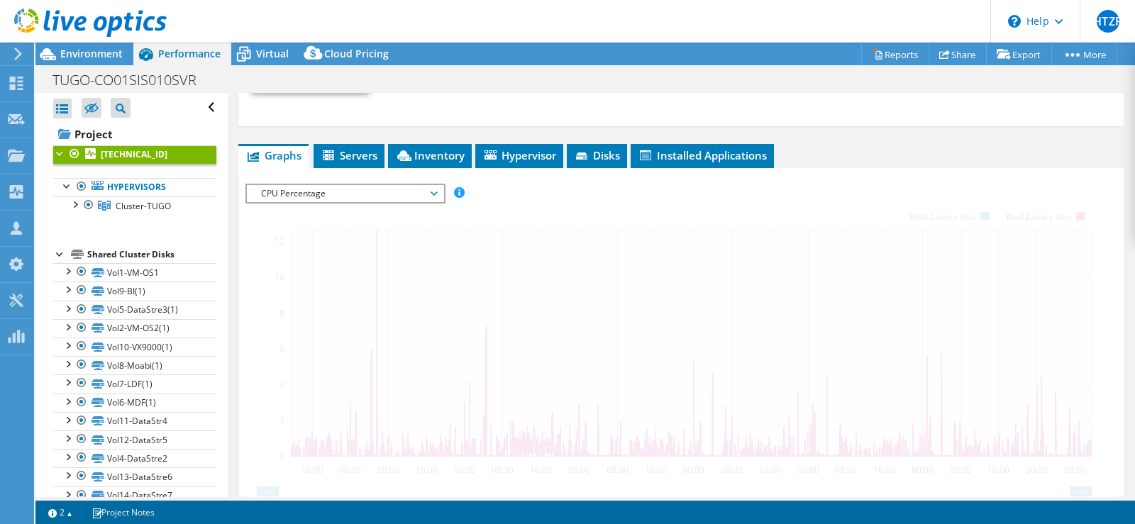
click at [808, 204] on div at bounding box center [680, 426] width 871 height 484
